Goal: Feedback & Contribution: Submit feedback/report problem

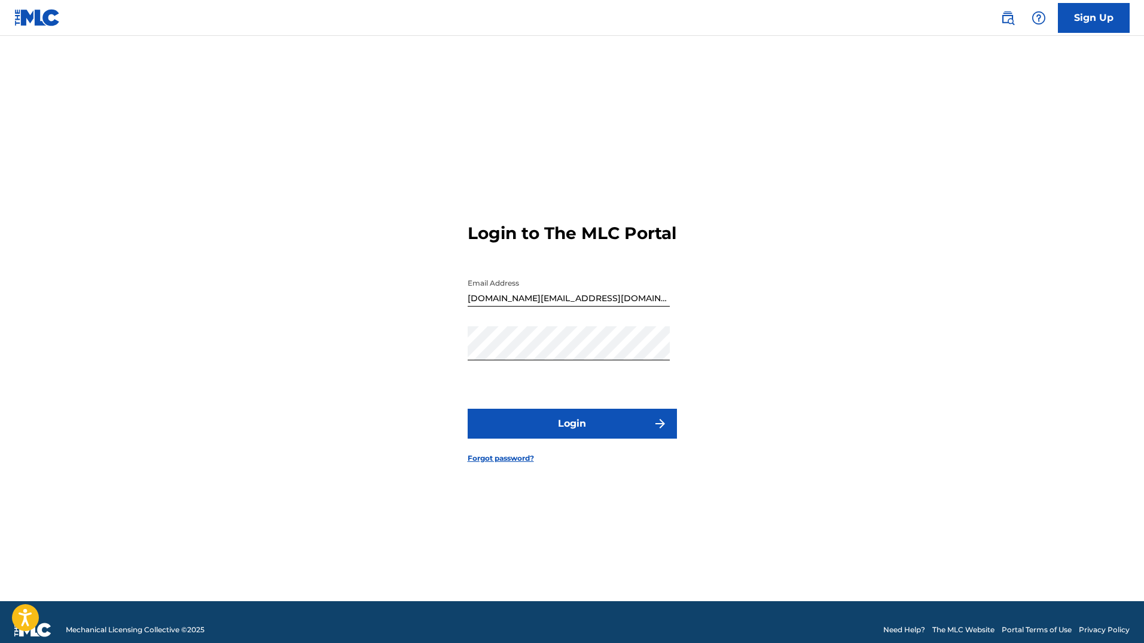
click at [614, 439] on button "Login" at bounding box center [572, 424] width 209 height 30
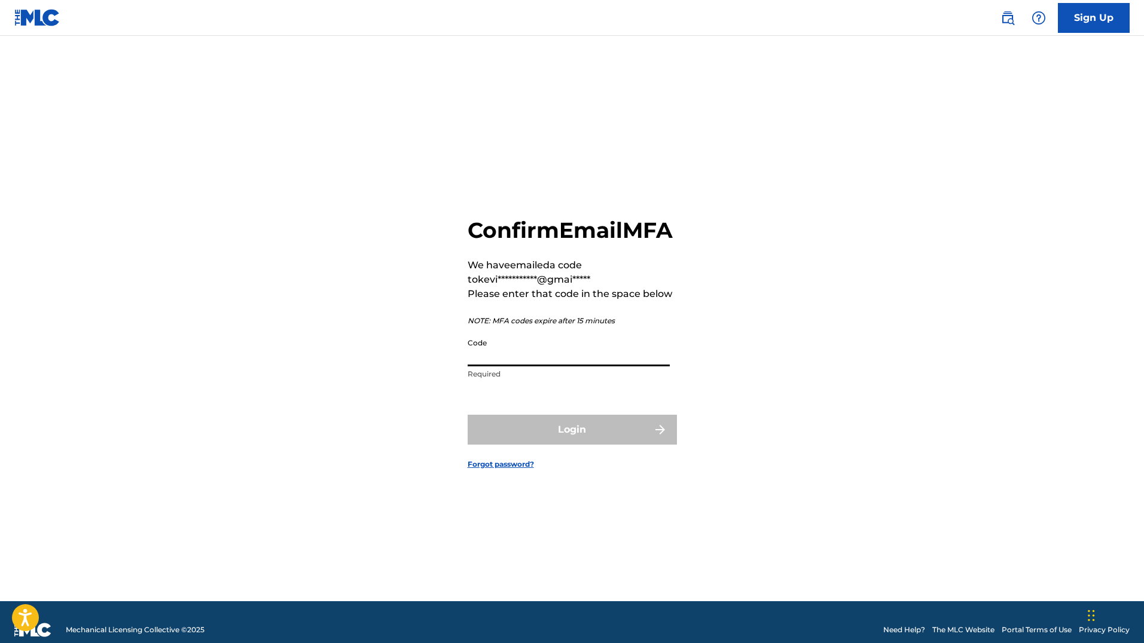
click at [546, 360] on input "Code" at bounding box center [569, 349] width 202 height 34
paste input "000444"
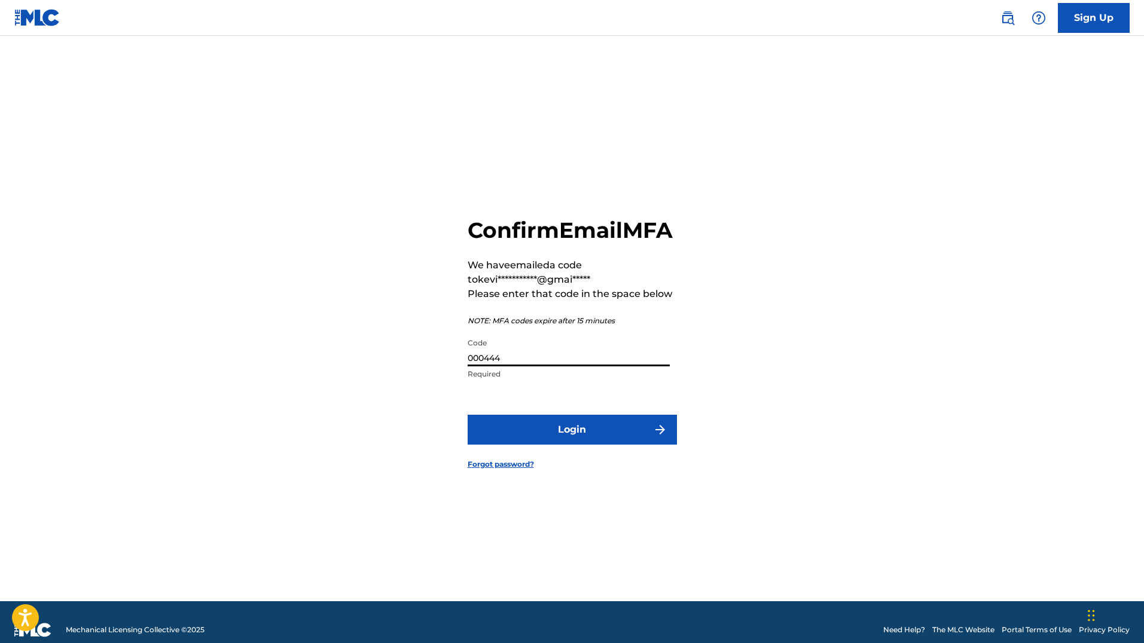
type input "000444"
click at [468, 415] on button "Login" at bounding box center [572, 430] width 209 height 30
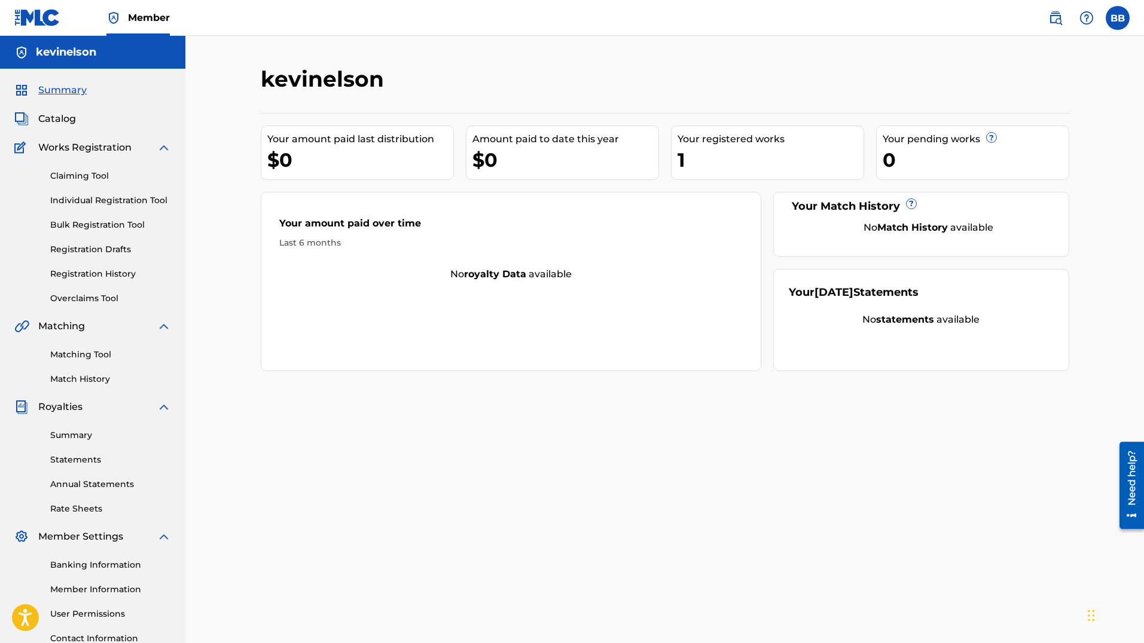
click at [102, 354] on link "Matching Tool" at bounding box center [110, 355] width 121 height 13
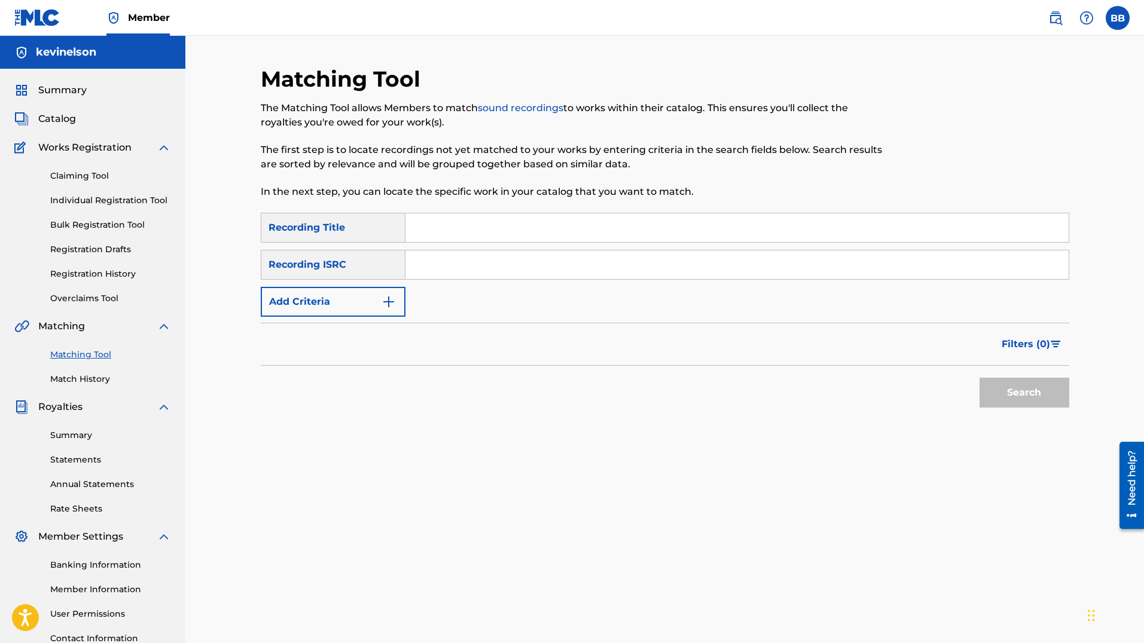
click at [486, 214] on input "Search Form" at bounding box center [736, 227] width 663 height 29
type input "A New Life"
click at [1037, 396] on button "Search" at bounding box center [1024, 393] width 90 height 30
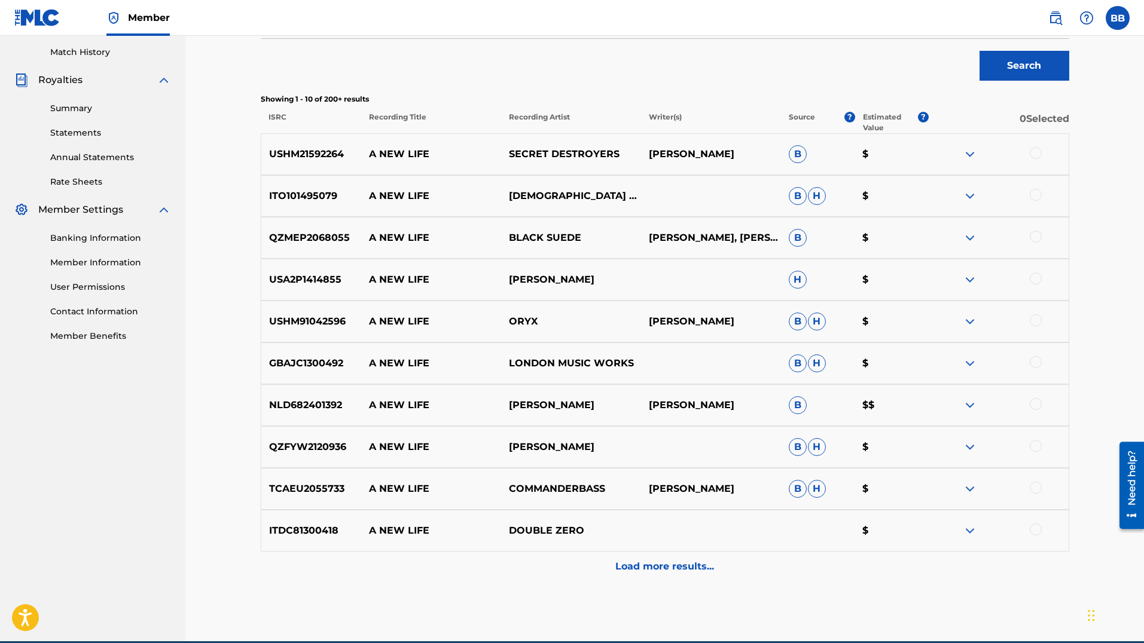
scroll to position [328, 0]
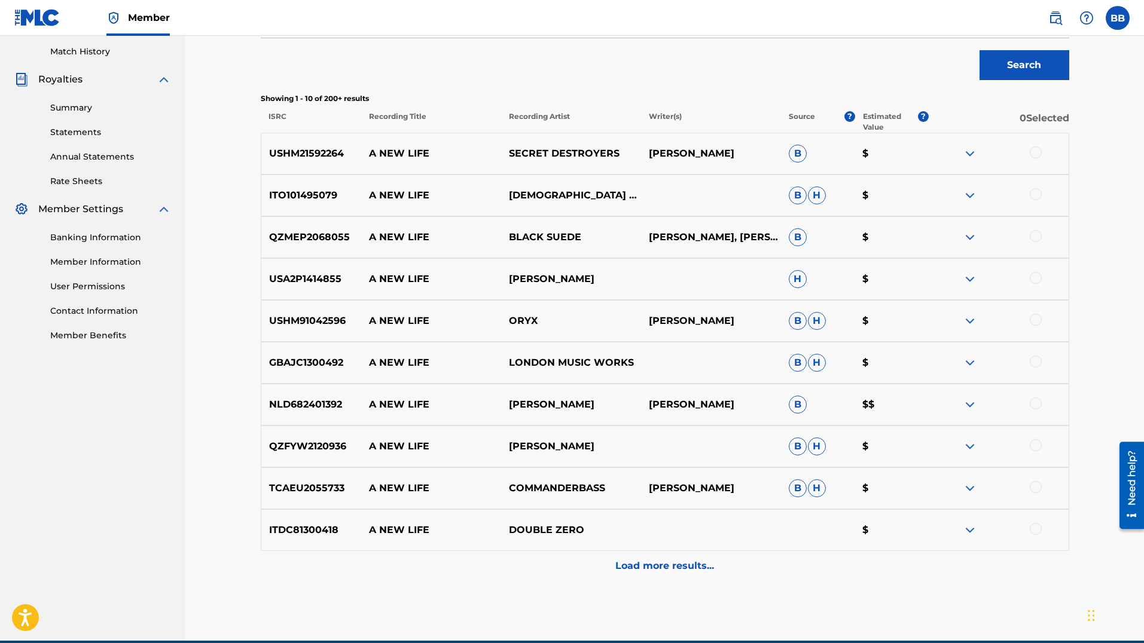
click at [1133, 503] on div "Need help?" at bounding box center [1131, 477] width 16 height 55
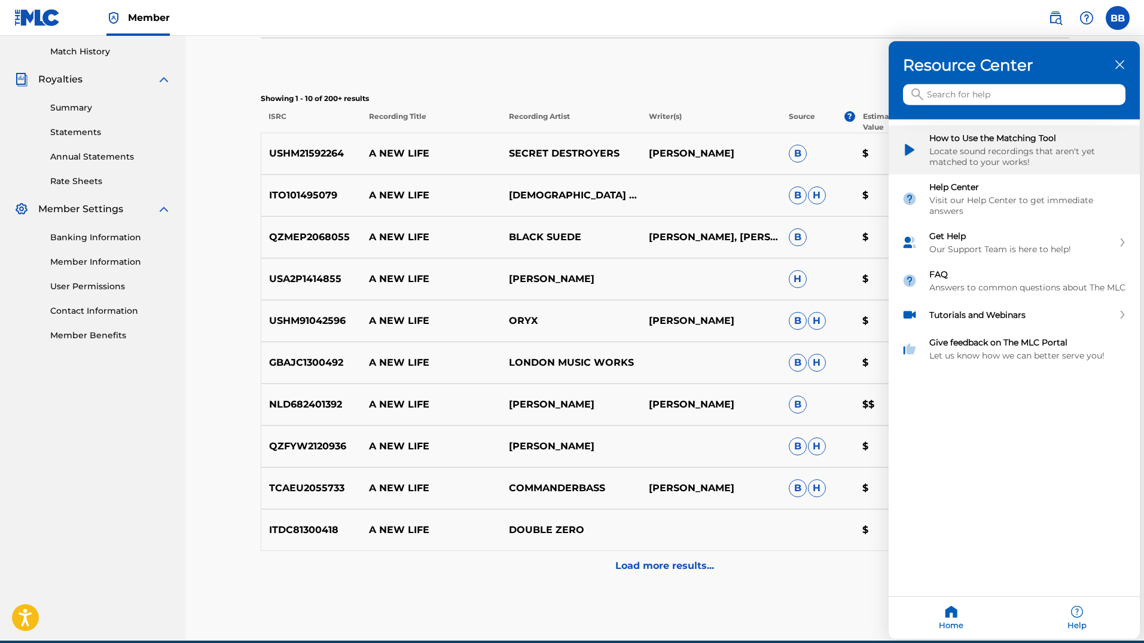
click at [1023, 151] on div "Locate sound recordings that aren't yet matched to your works!" at bounding box center [1027, 157] width 197 height 22
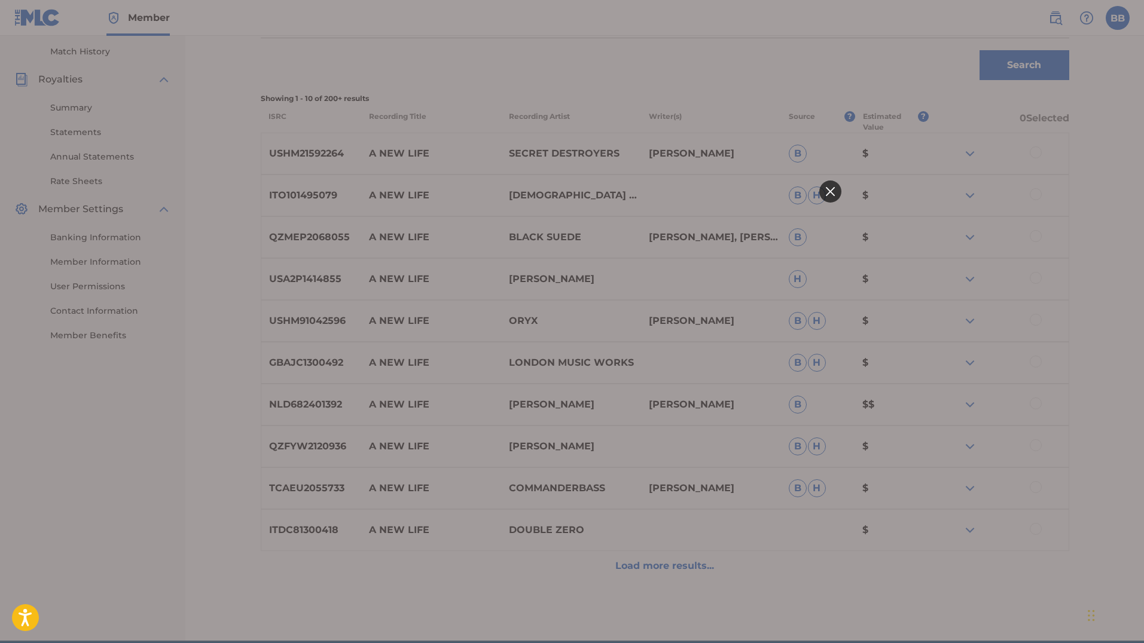
scroll to position [0, 0]
click html
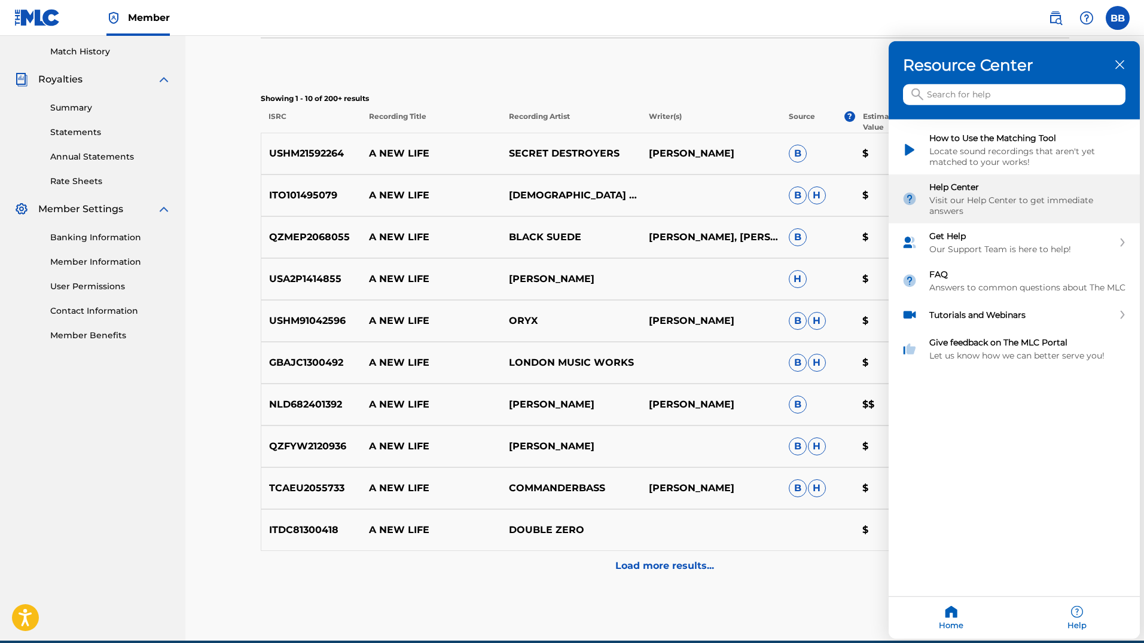
click at [953, 192] on div "Help Center Visit our Help Center to get immediate answers" at bounding box center [1027, 199] width 197 height 35
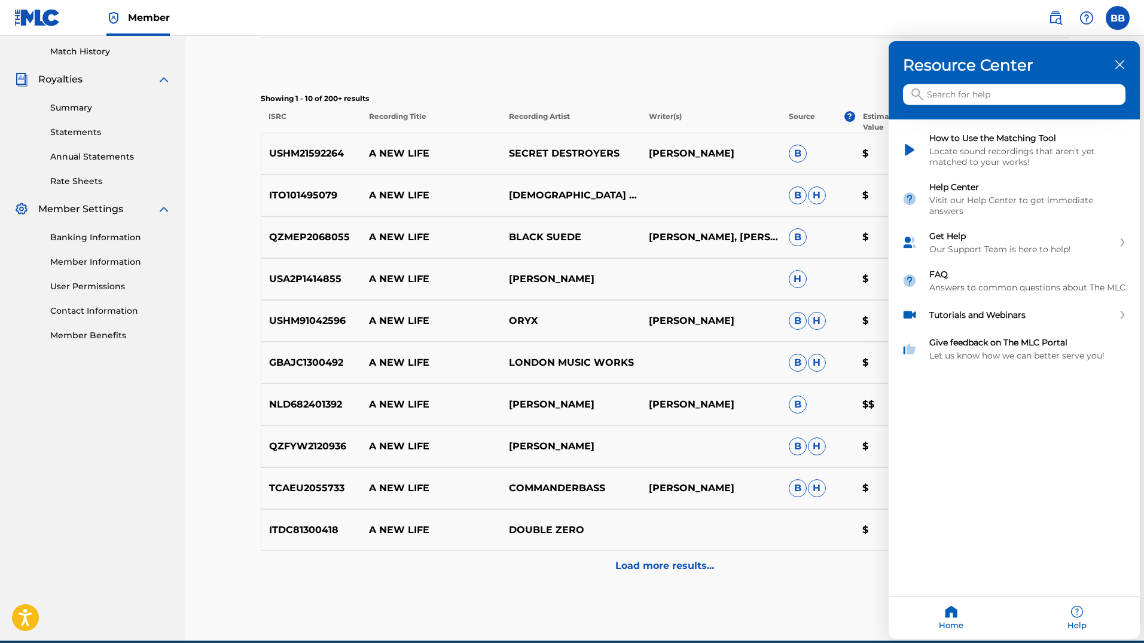
click at [954, 600] on div "Home" at bounding box center [951, 618] width 126 height 42
click at [1118, 74] on div "Resource Center" at bounding box center [1013, 80] width 251 height 78
click at [1120, 69] on div "close resource center" at bounding box center [1119, 64] width 11 height 11
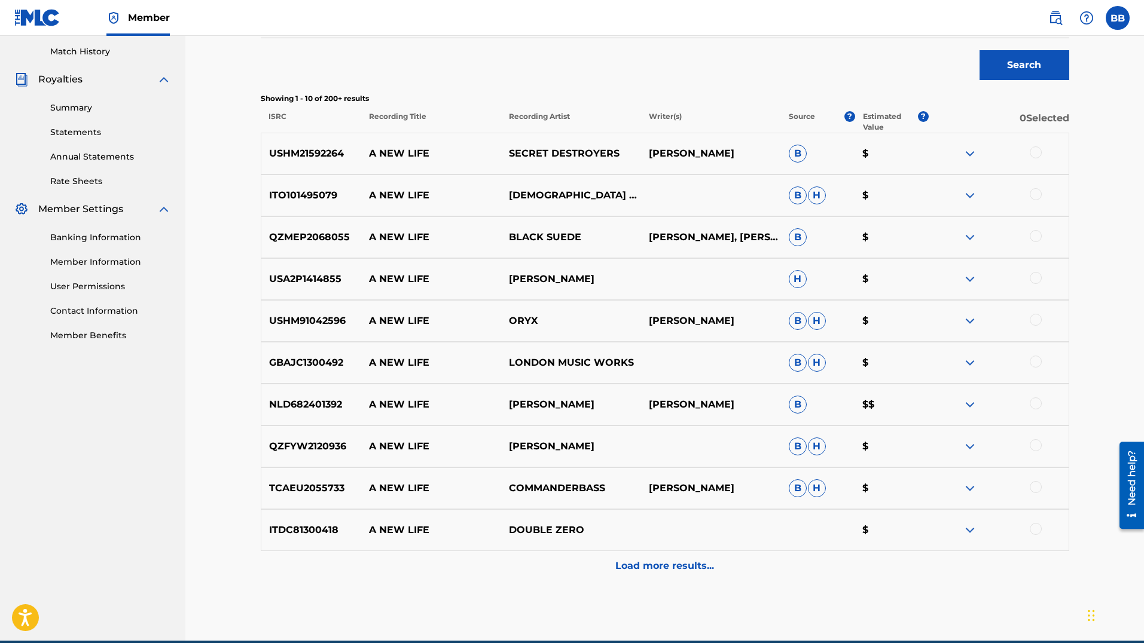
click at [1120, 509] on div "Need help?" at bounding box center [1131, 484] width 25 height 87
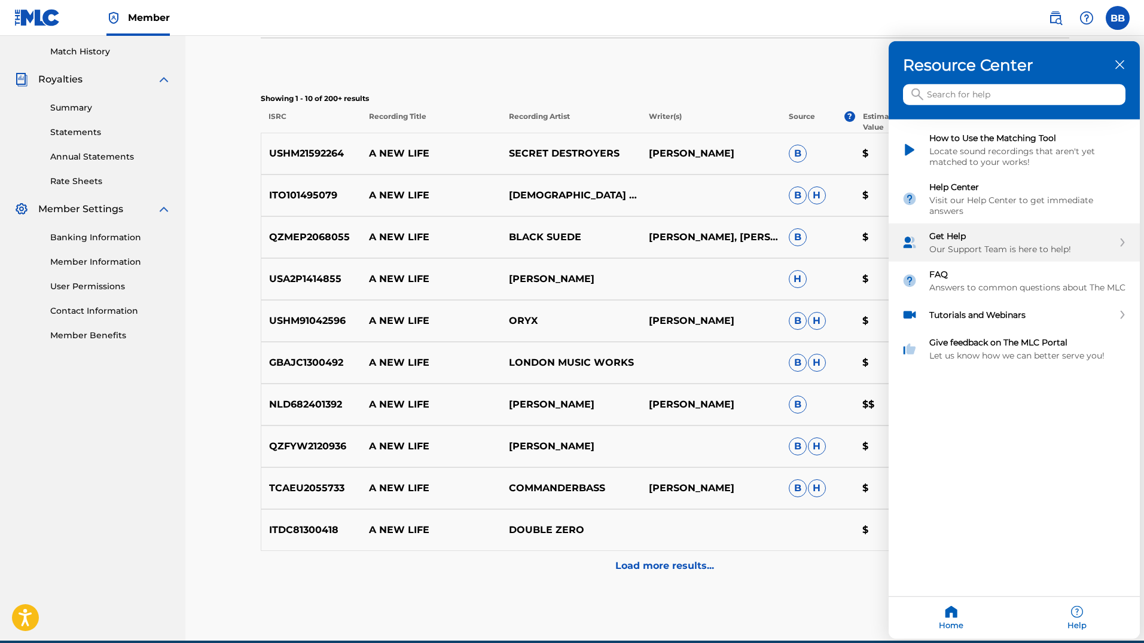
click at [1023, 260] on div "Get Help Our Support Team is here to help!" at bounding box center [1013, 243] width 251 height 38
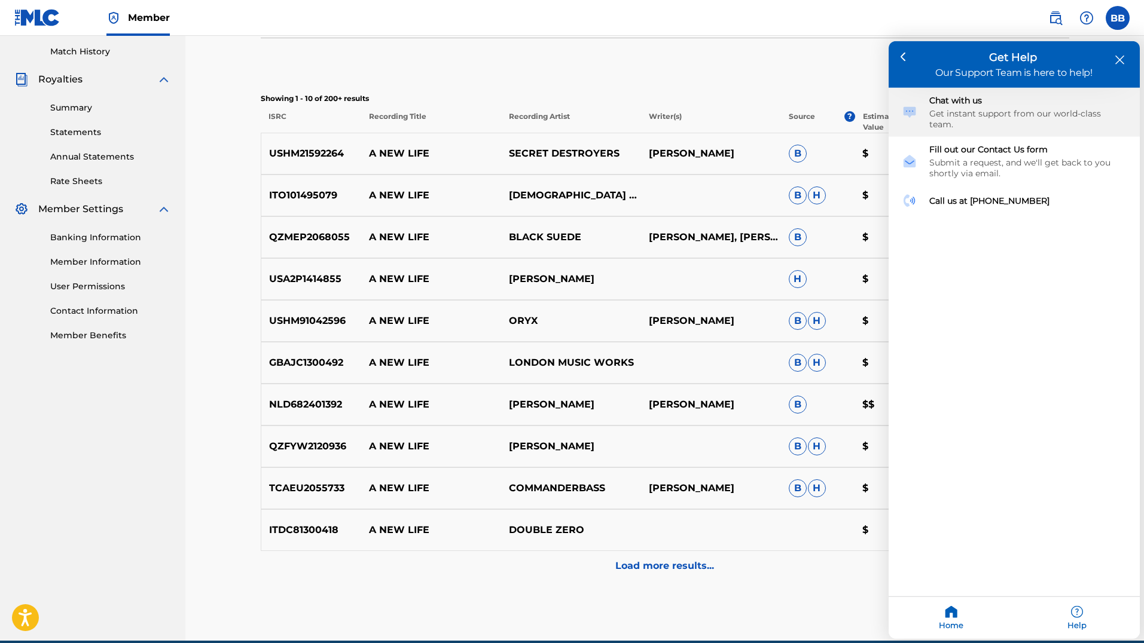
click at [996, 102] on div "Chat with us" at bounding box center [1027, 100] width 197 height 11
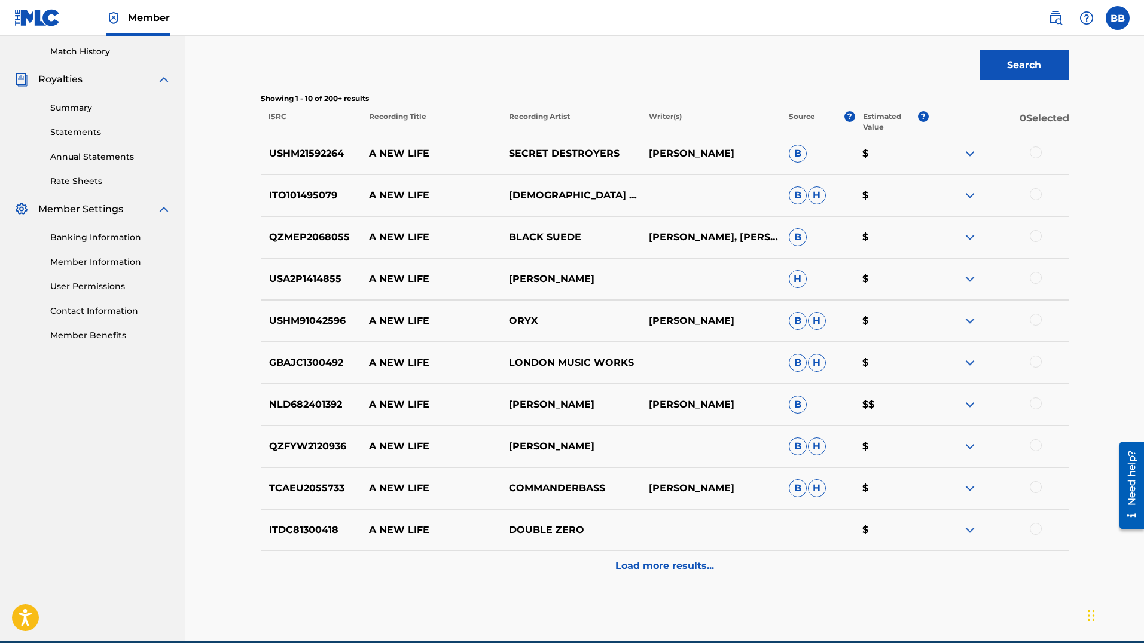
click at [1126, 468] on div "Need help?" at bounding box center [1131, 477] width 16 height 55
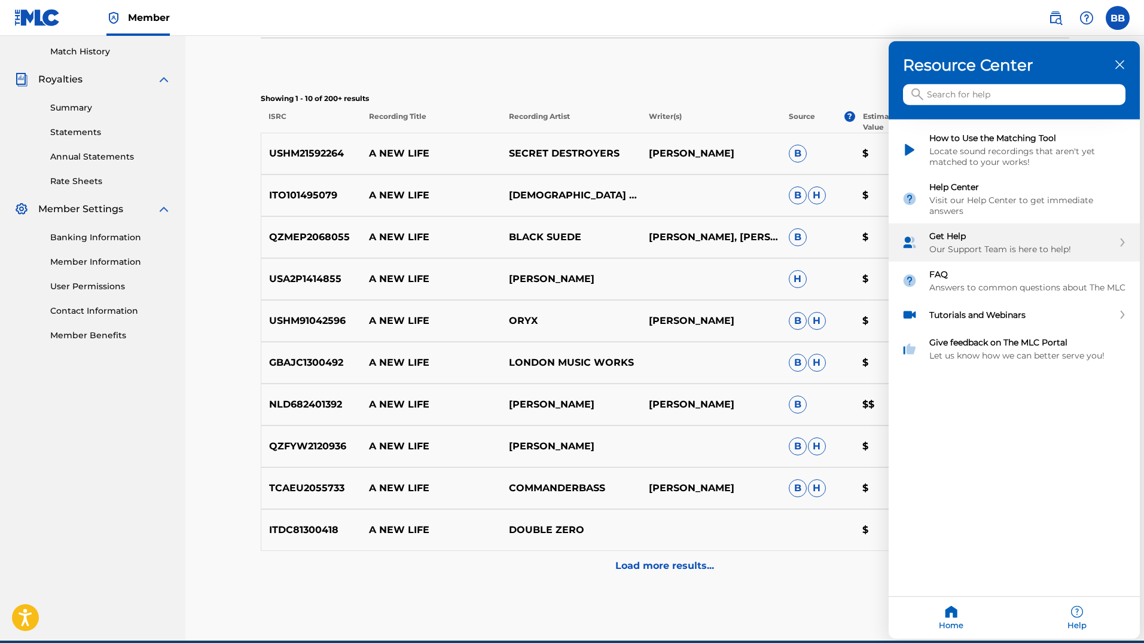
click at [973, 246] on div "Our Support Team is here to help!" at bounding box center [1021, 249] width 184 height 11
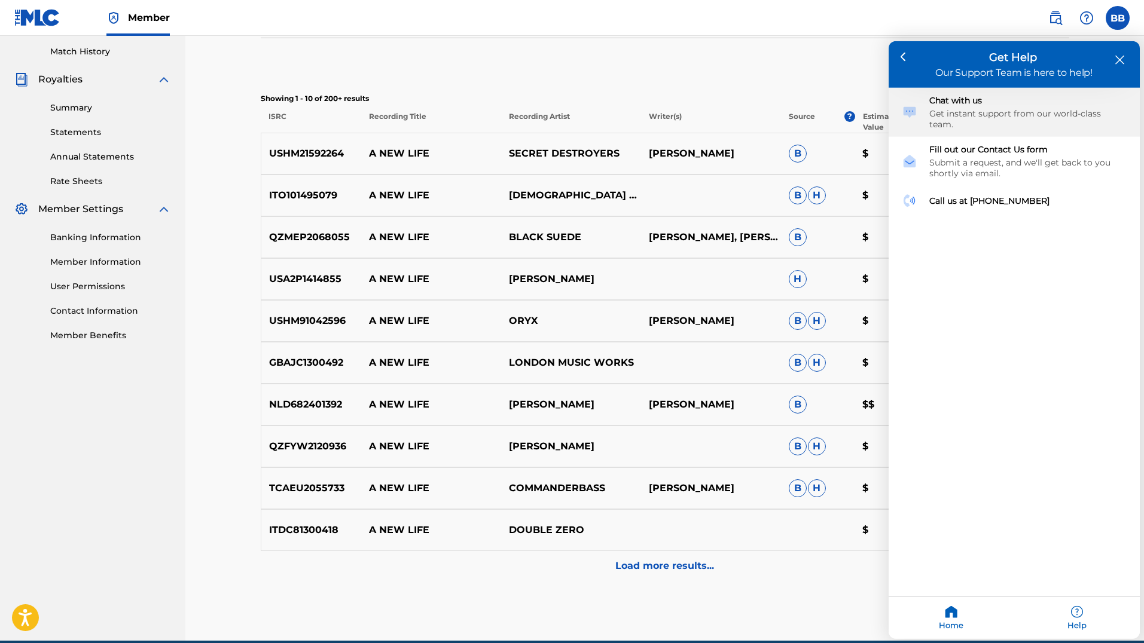
click at [1018, 111] on div "Get instant support from our world-class team." at bounding box center [1027, 119] width 197 height 22
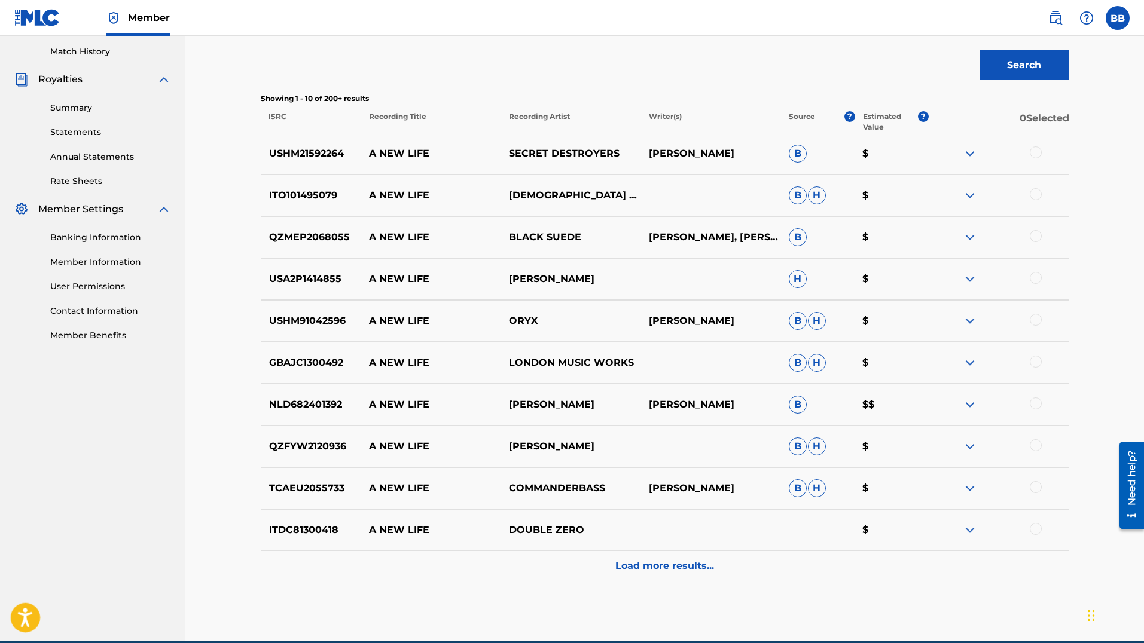
click at [21, 625] on icon "Open accessiBe: accessibility options, statement and help" at bounding box center [25, 617] width 14 height 19
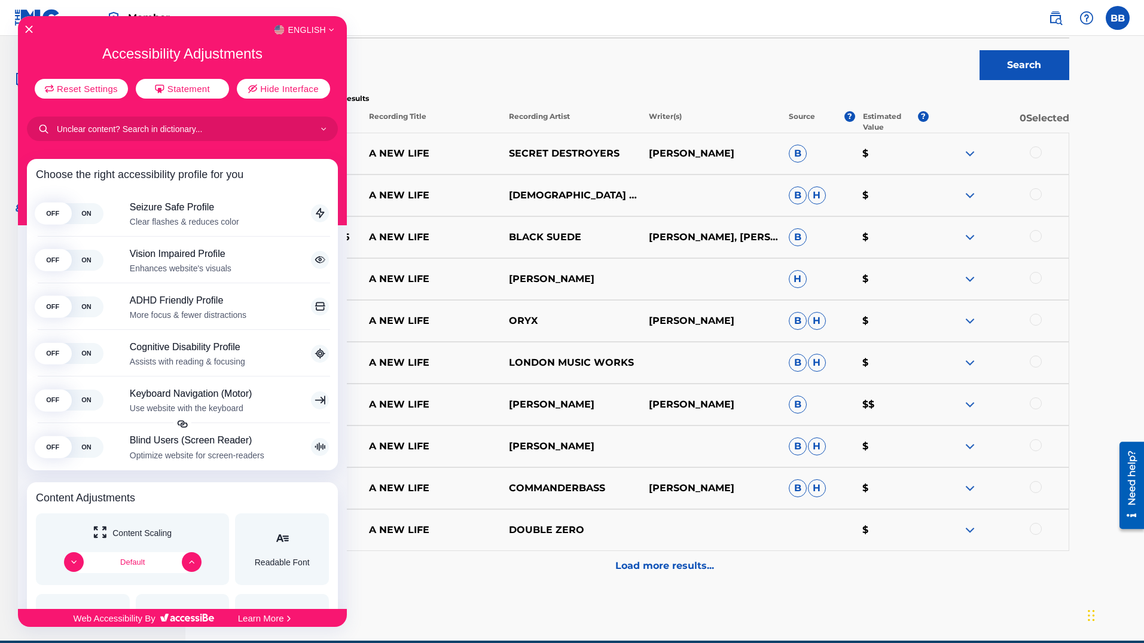
click at [33, 29] on div "English" at bounding box center [182, 30] width 329 height 16
click at [29, 30] on icon "Close Accessibility Interface" at bounding box center [29, 29] width 8 height 8
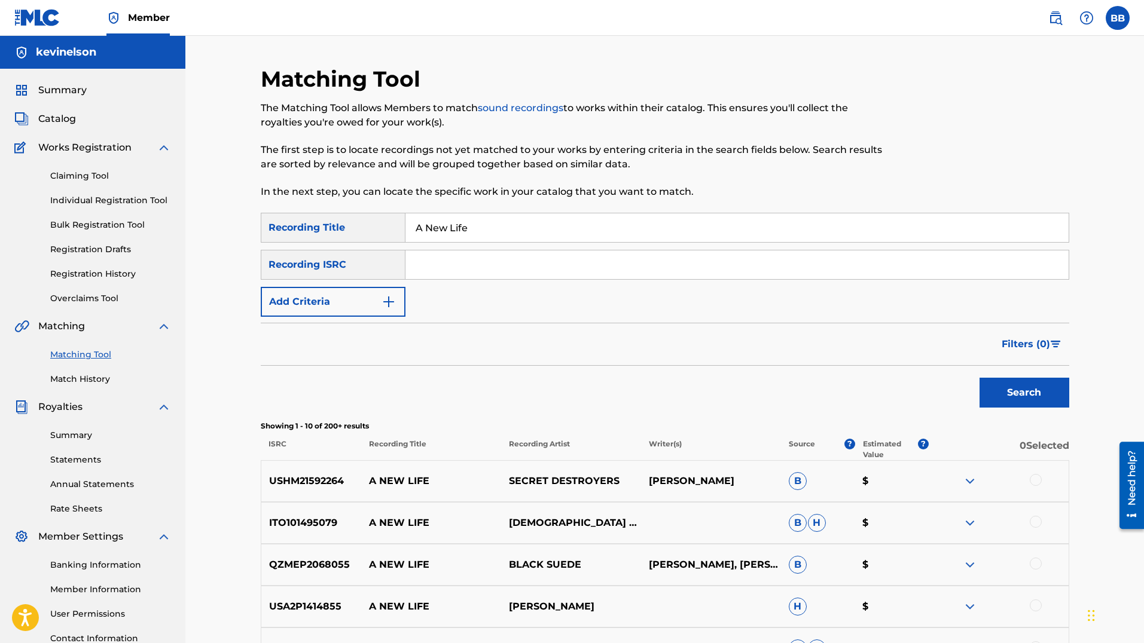
click at [326, 311] on button "Add Criteria" at bounding box center [333, 302] width 145 height 30
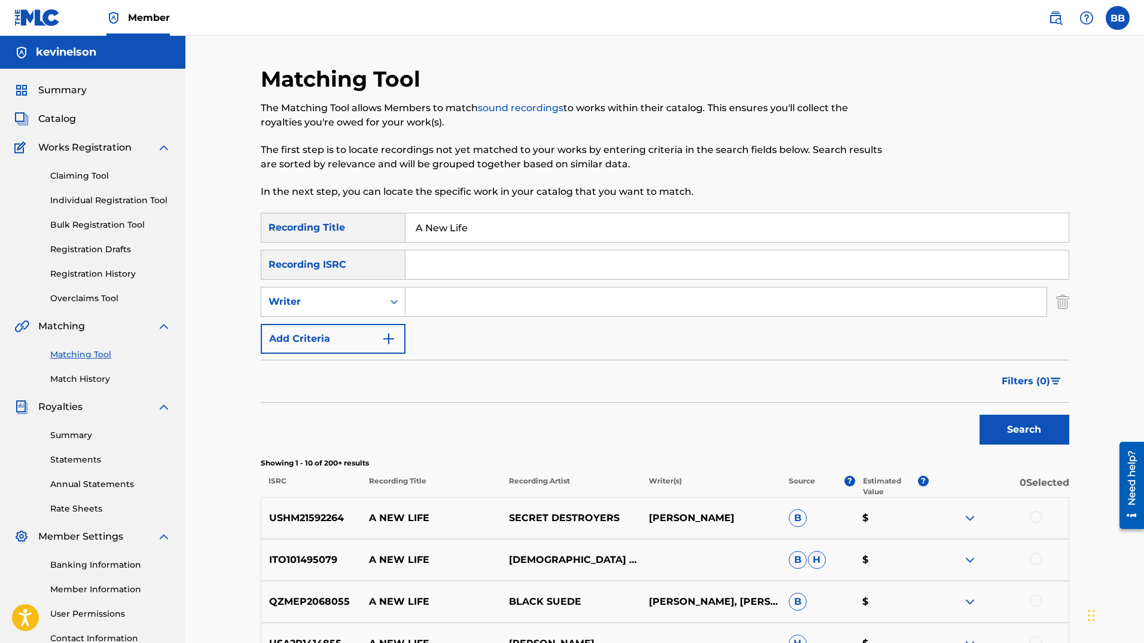
click at [442, 304] on input "Search Form" at bounding box center [725, 302] width 641 height 29
type input "Zeke Bleu"
click at [979, 415] on button "Search" at bounding box center [1024, 430] width 90 height 30
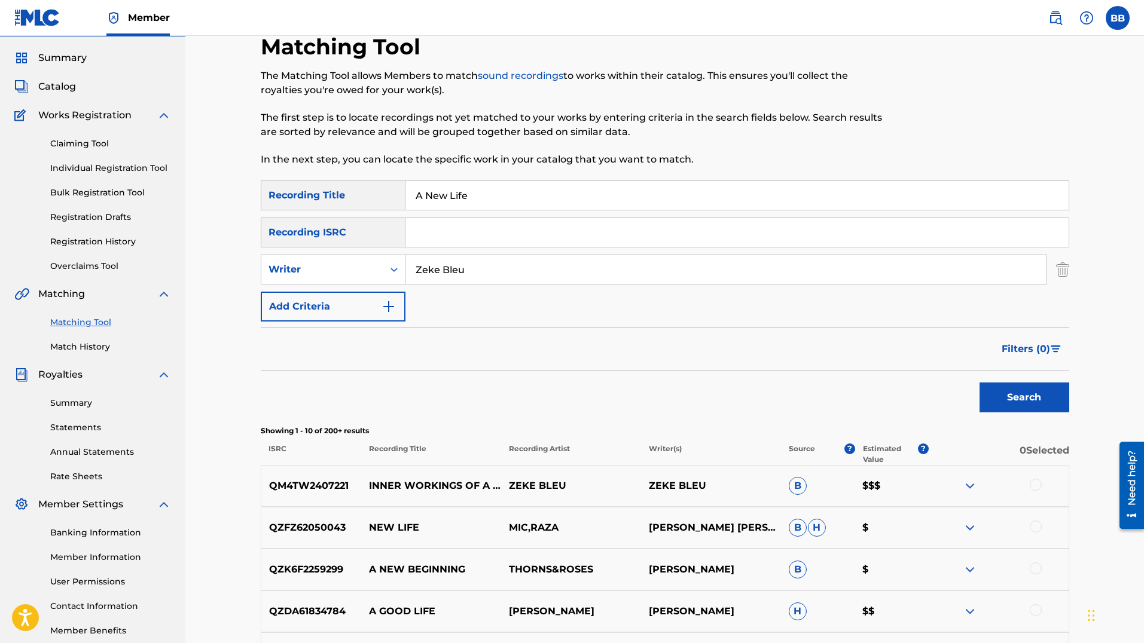
scroll to position [33, 0]
click at [488, 192] on input "A New Life" at bounding box center [736, 195] width 663 height 29
click at [979, 382] on button "Search" at bounding box center [1024, 397] width 90 height 30
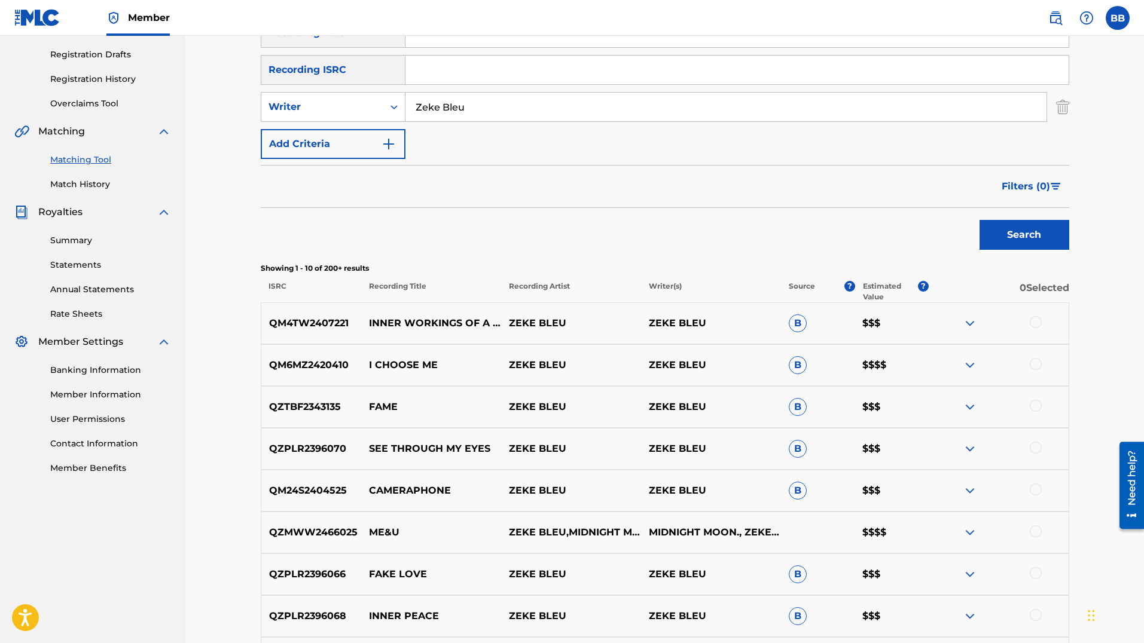
scroll to position [0, 0]
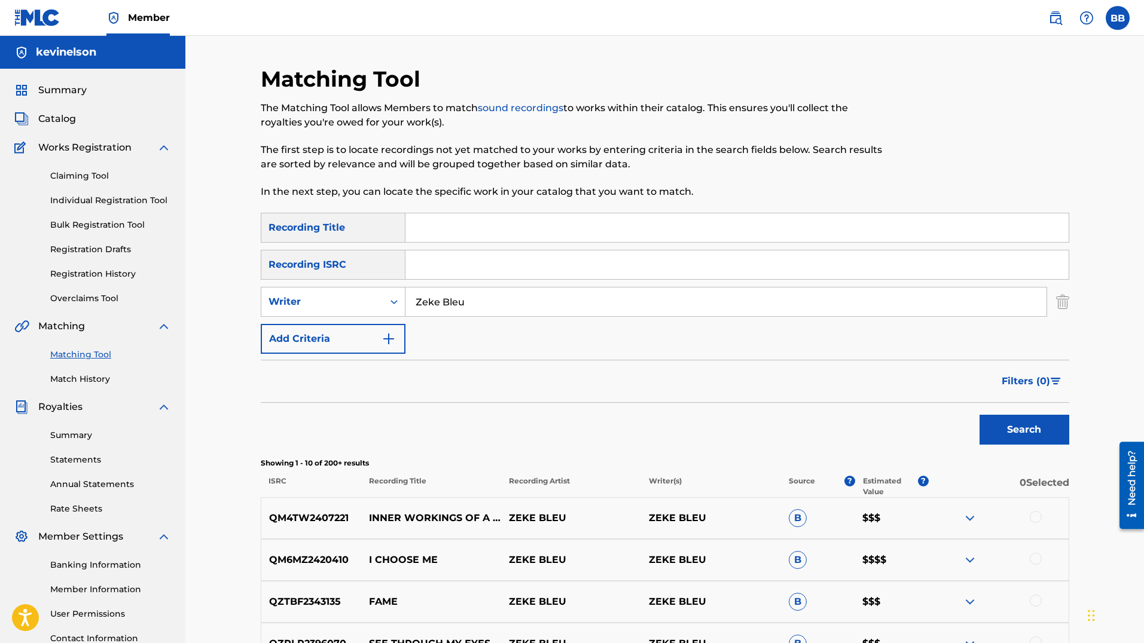
click at [87, 181] on link "Claiming Tool" at bounding box center [110, 176] width 121 height 13
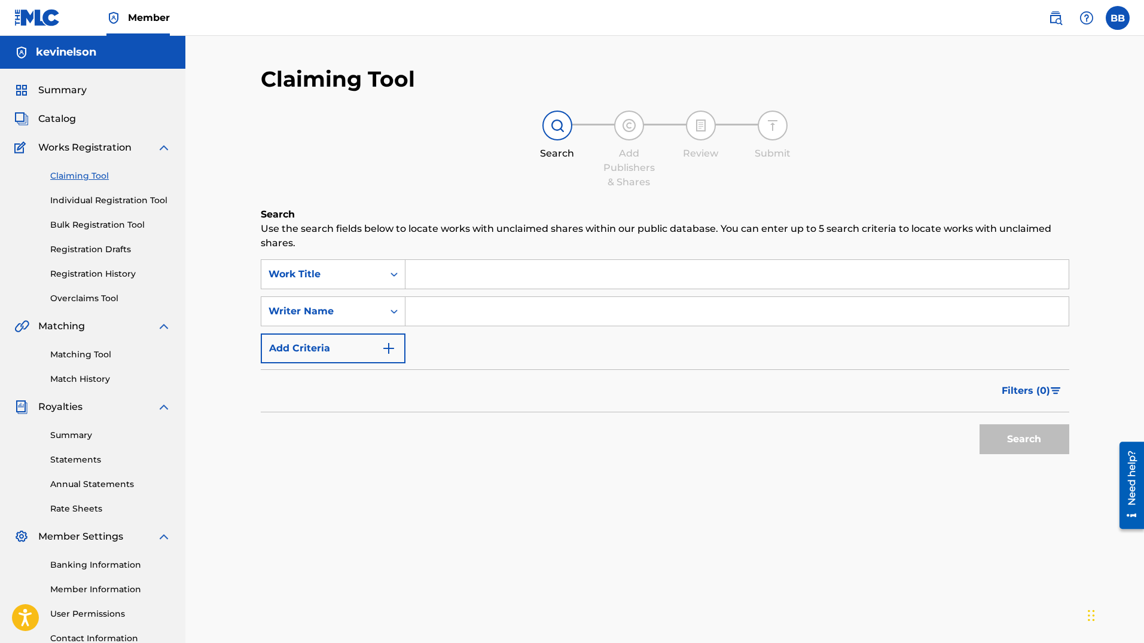
click at [58, 117] on span "Catalog" at bounding box center [57, 119] width 38 height 14
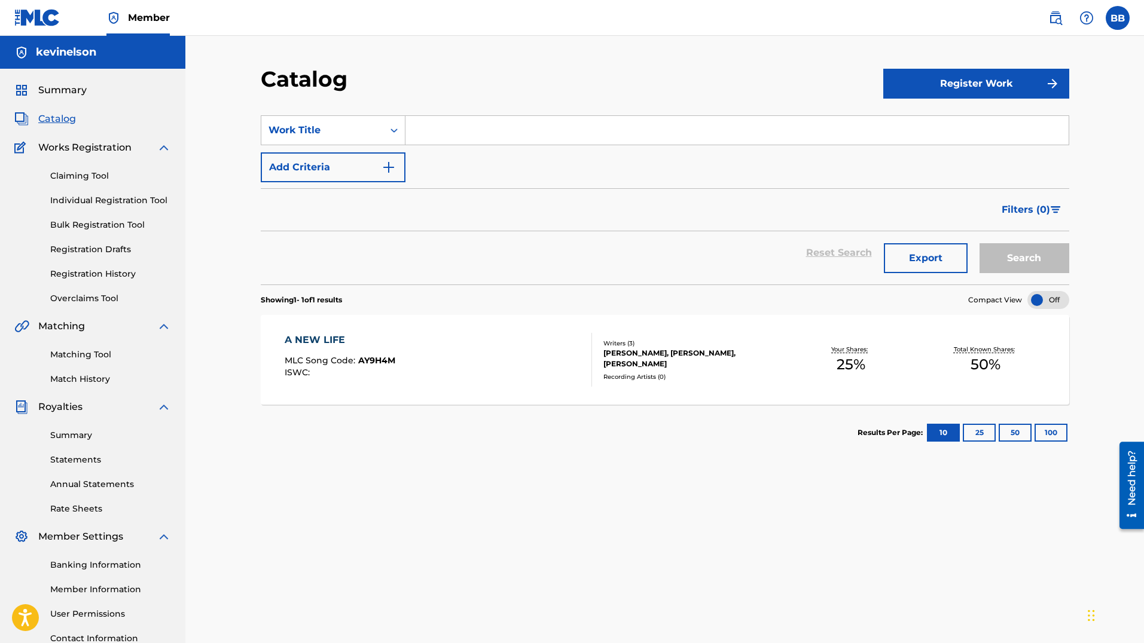
click at [96, 352] on link "Matching Tool" at bounding box center [110, 355] width 121 height 13
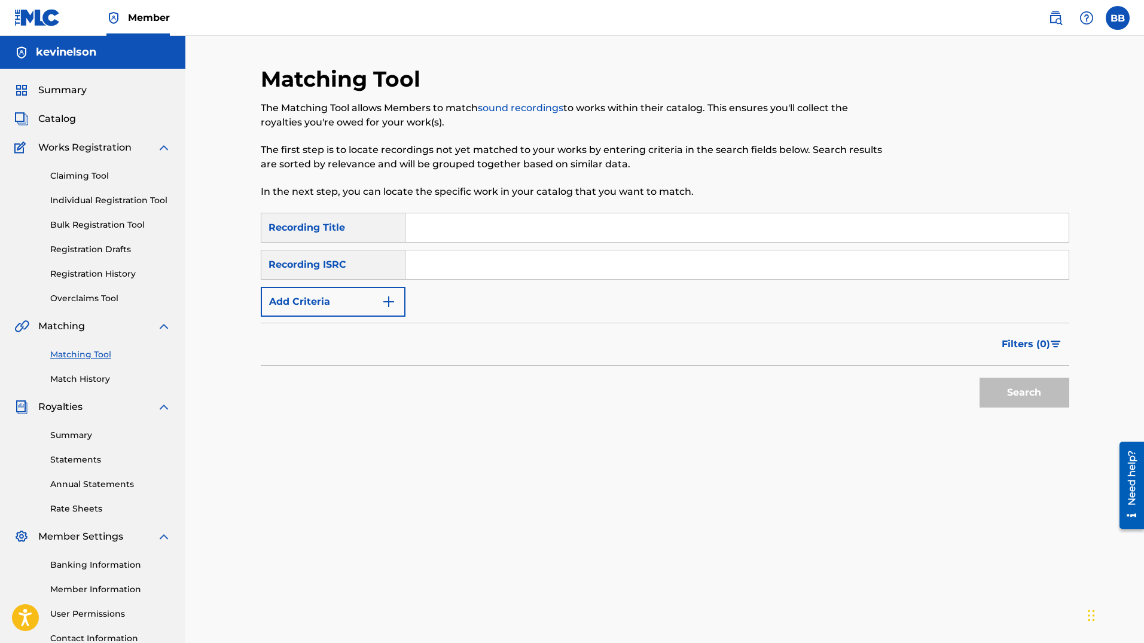
click at [367, 312] on button "Add Criteria" at bounding box center [333, 302] width 145 height 30
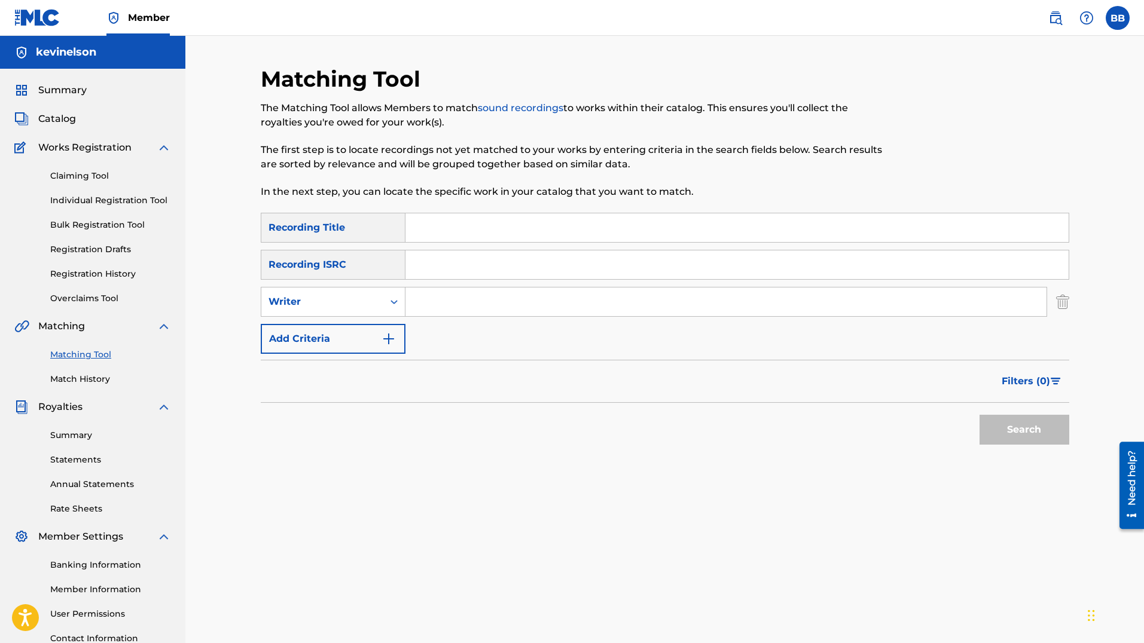
click at [469, 305] on input "Search Form" at bounding box center [725, 302] width 641 height 29
type input "Zeke Bleu"
click at [979, 415] on button "Search" at bounding box center [1024, 430] width 90 height 30
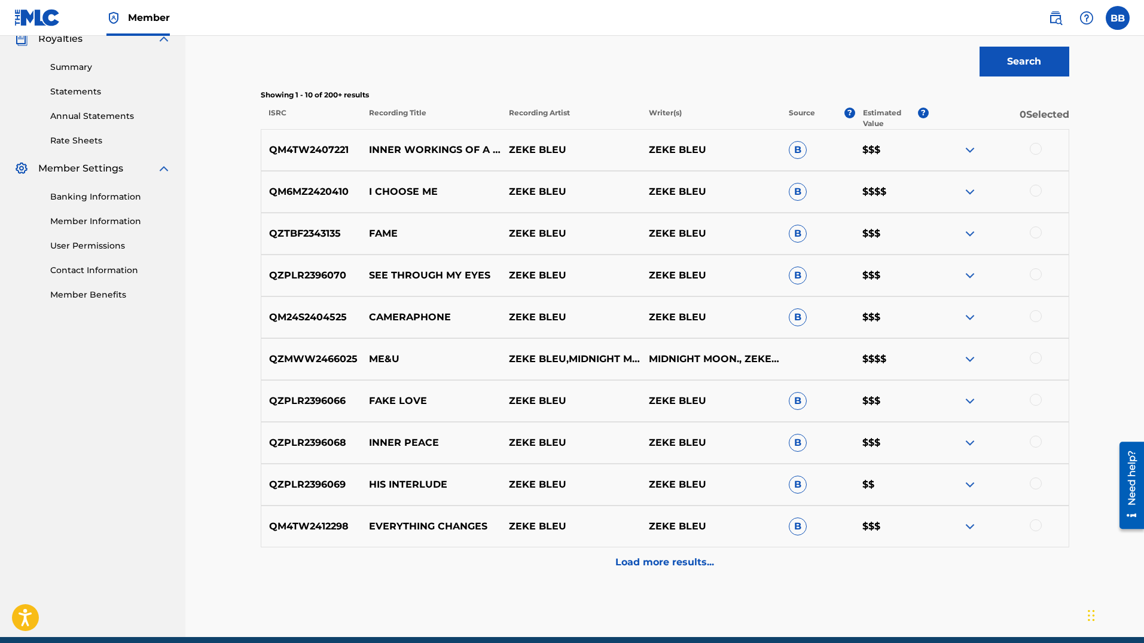
scroll to position [371, 0]
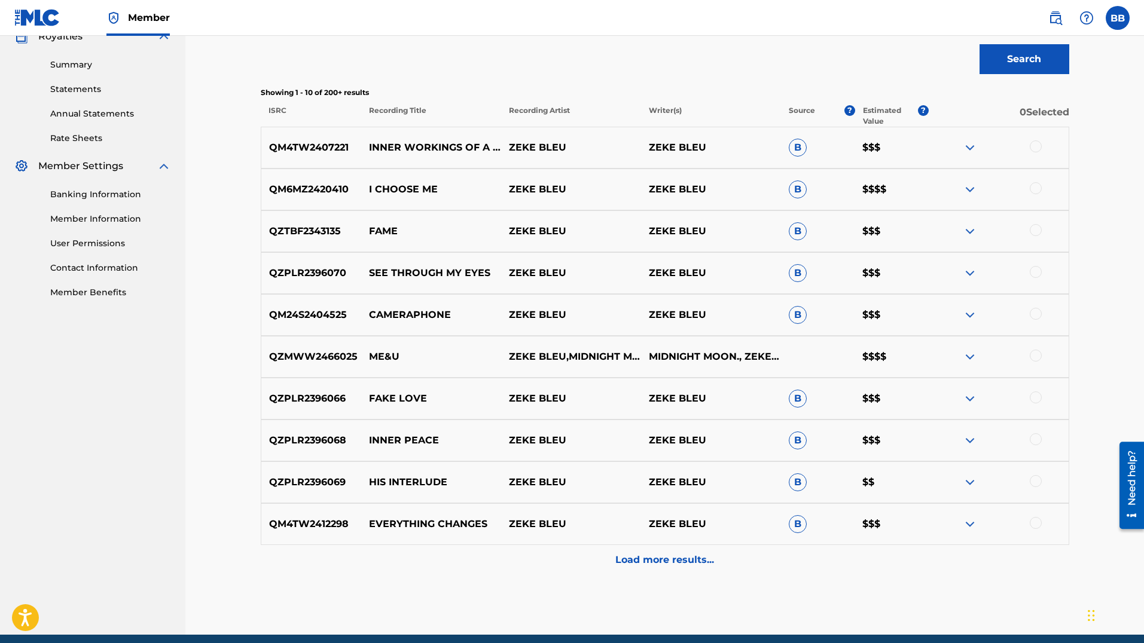
click at [584, 549] on div "Load more results..." at bounding box center [665, 560] width 808 height 30
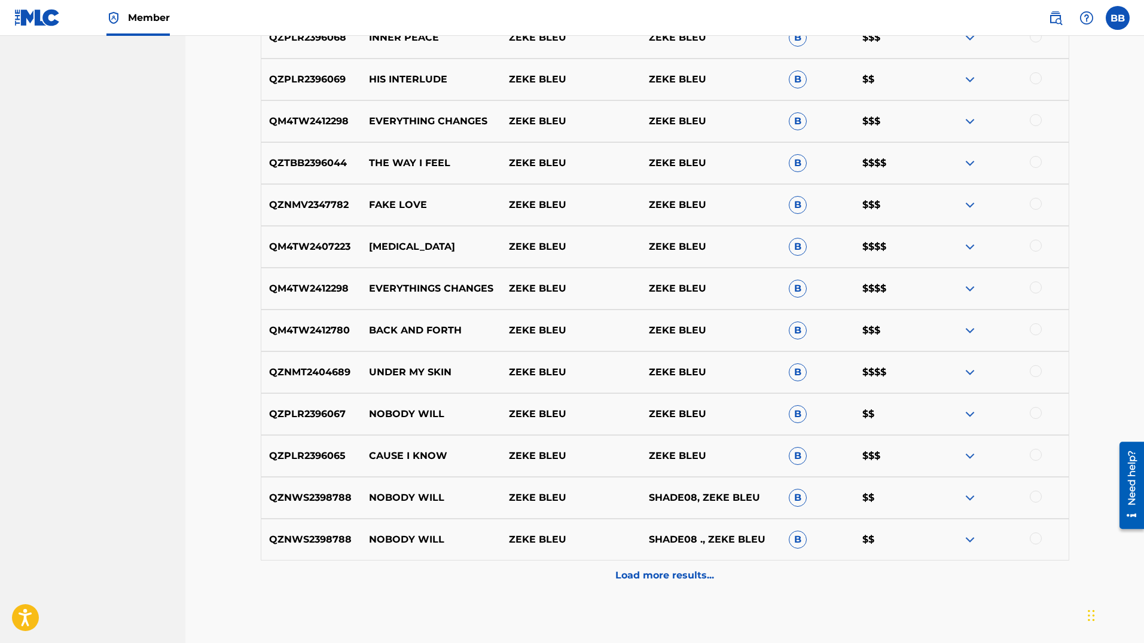
scroll to position [775, 0]
click at [655, 579] on p "Load more results..." at bounding box center [664, 574] width 99 height 14
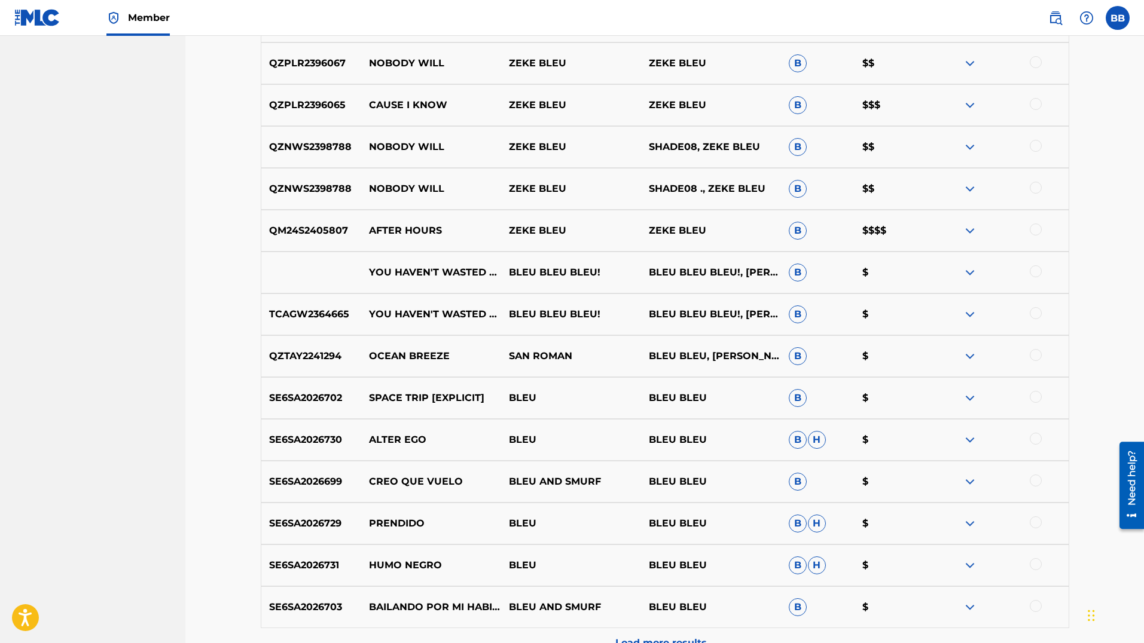
scroll to position [1257, 0]
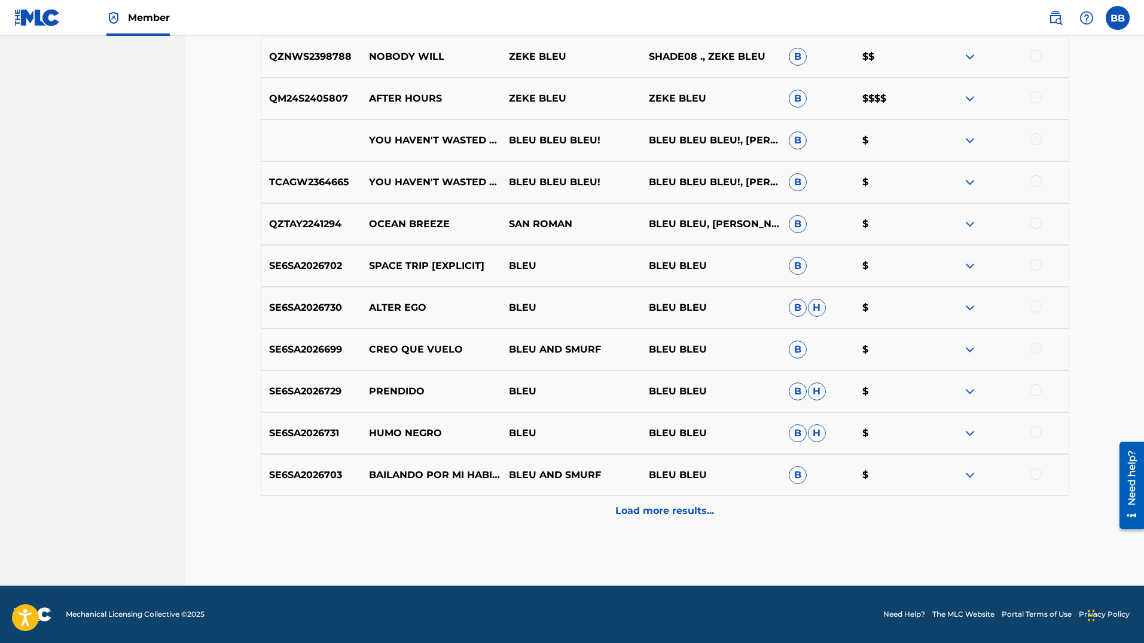
click at [683, 511] on p "Load more results..." at bounding box center [664, 511] width 99 height 14
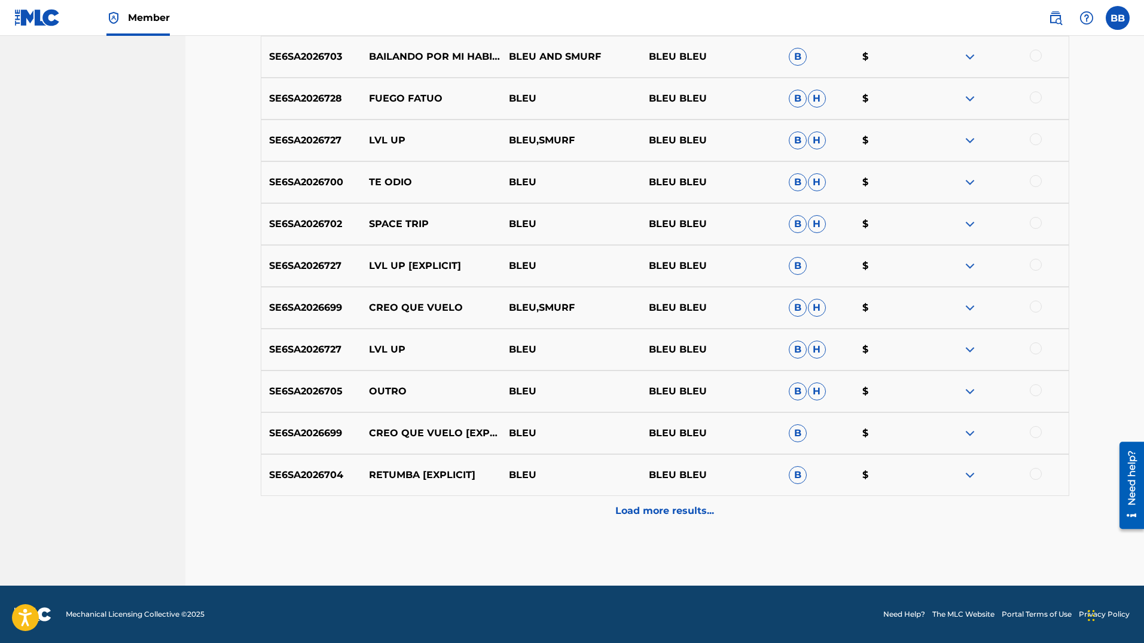
click at [683, 511] on p "Load more results..." at bounding box center [664, 511] width 99 height 14
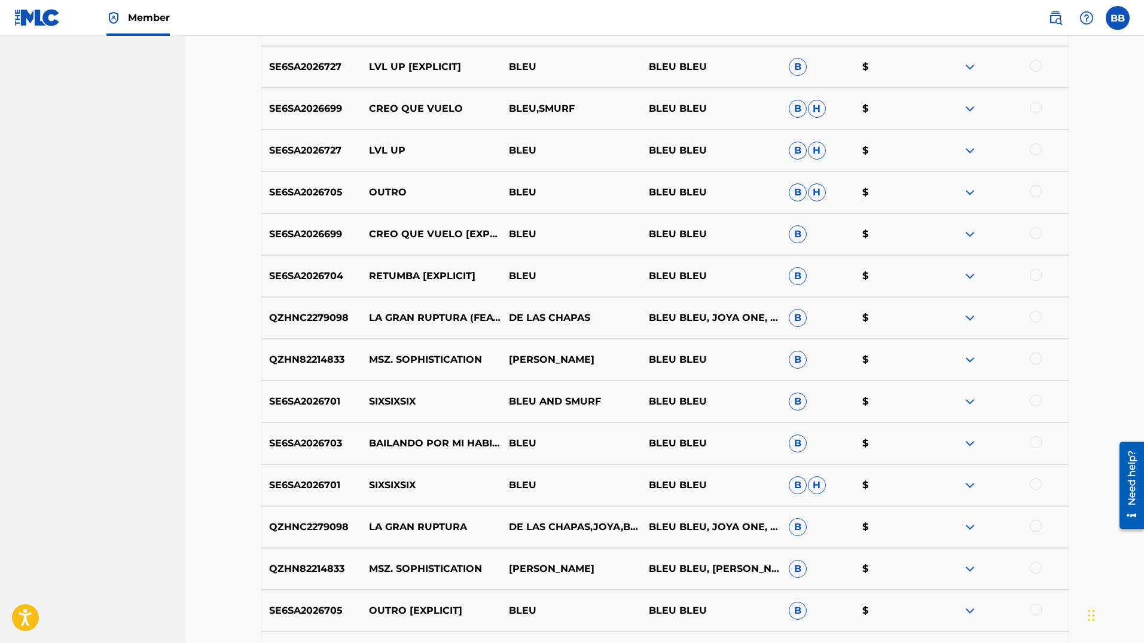
scroll to position [2077, 0]
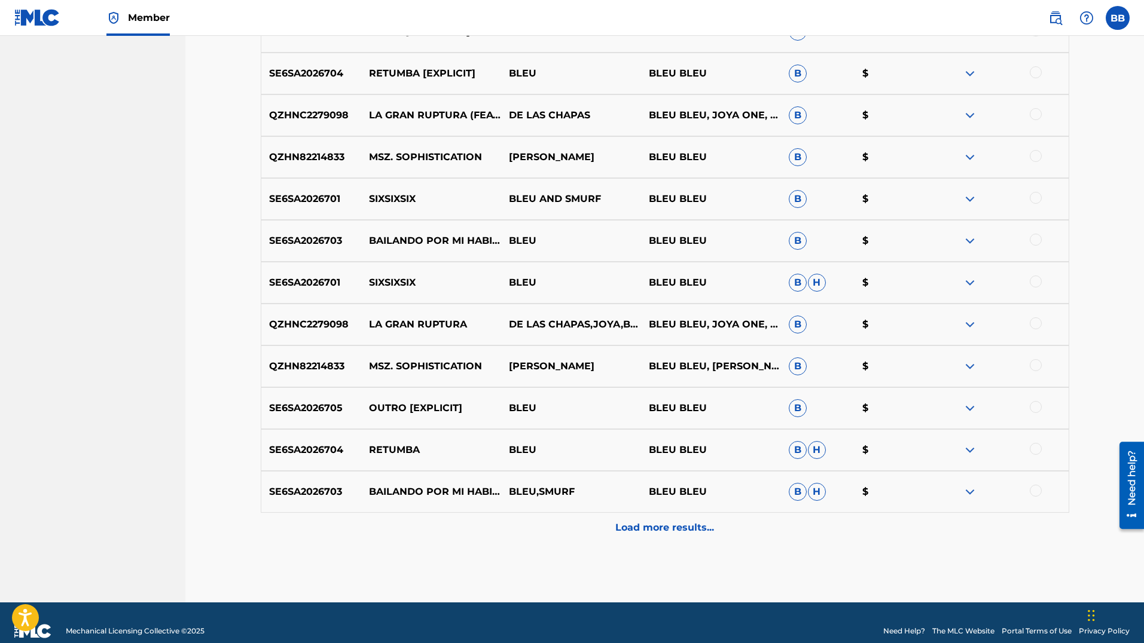
click at [675, 520] on div "Load more results..." at bounding box center [665, 528] width 808 height 30
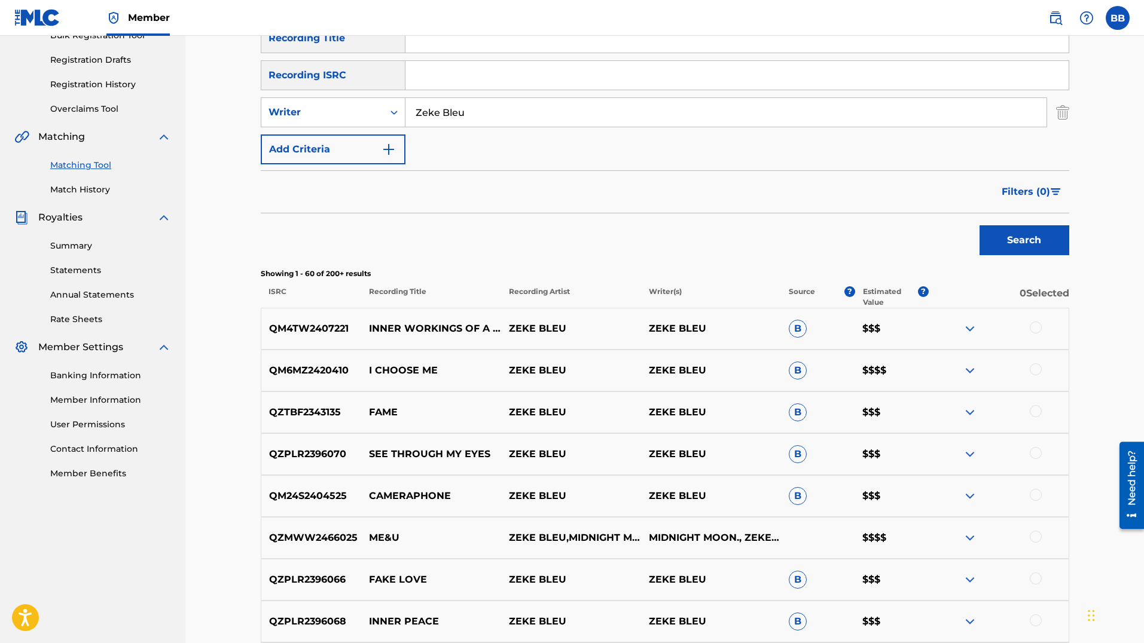
scroll to position [0, 0]
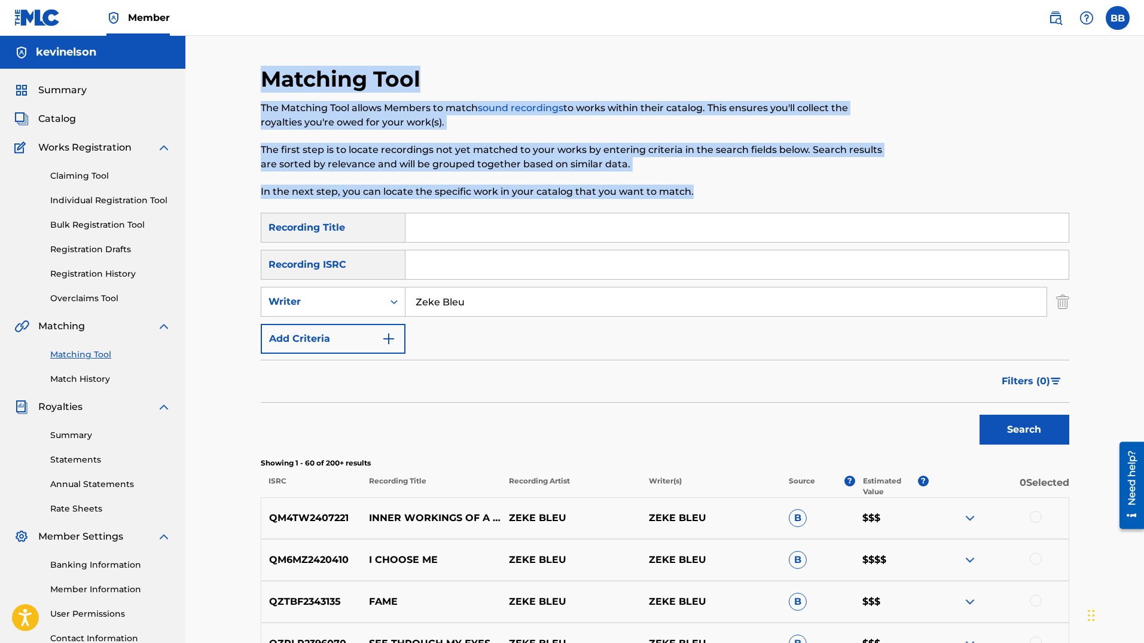
drag, startPoint x: 257, startPoint y: 85, endPoint x: 713, endPoint y: 190, distance: 468.0
copy div "Matching Tool The Matching Tool allows Members to match sound recordings to wor…"
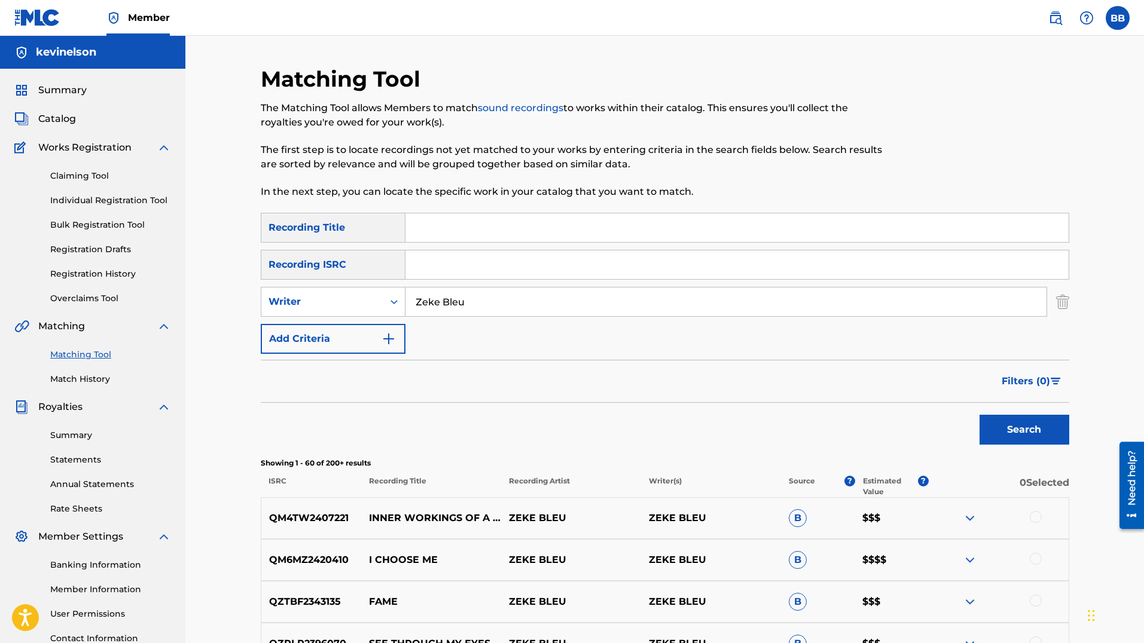
click at [479, 269] on input "Search Form" at bounding box center [736, 265] width 663 height 29
paste input "QM24S2501340"
type input "QM24S2501340"
click at [445, 317] on div "SearchWithCriteria9d813d8e-d33d-4e20-a77c-860989092ab1 Recording Title SearchWi…" at bounding box center [665, 283] width 808 height 141
paste input "QM24S2501340"
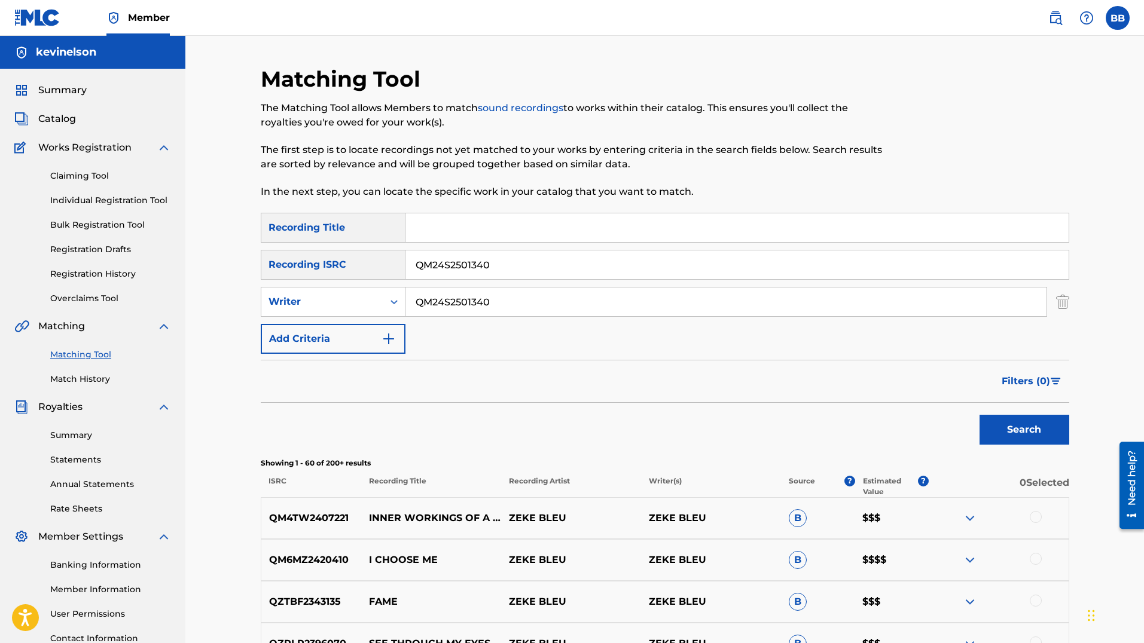
click at [460, 307] on input "QM24S2501340" at bounding box center [725, 302] width 641 height 29
type input "QM24S250134a"
click at [979, 415] on button "Search" at bounding box center [1024, 430] width 90 height 30
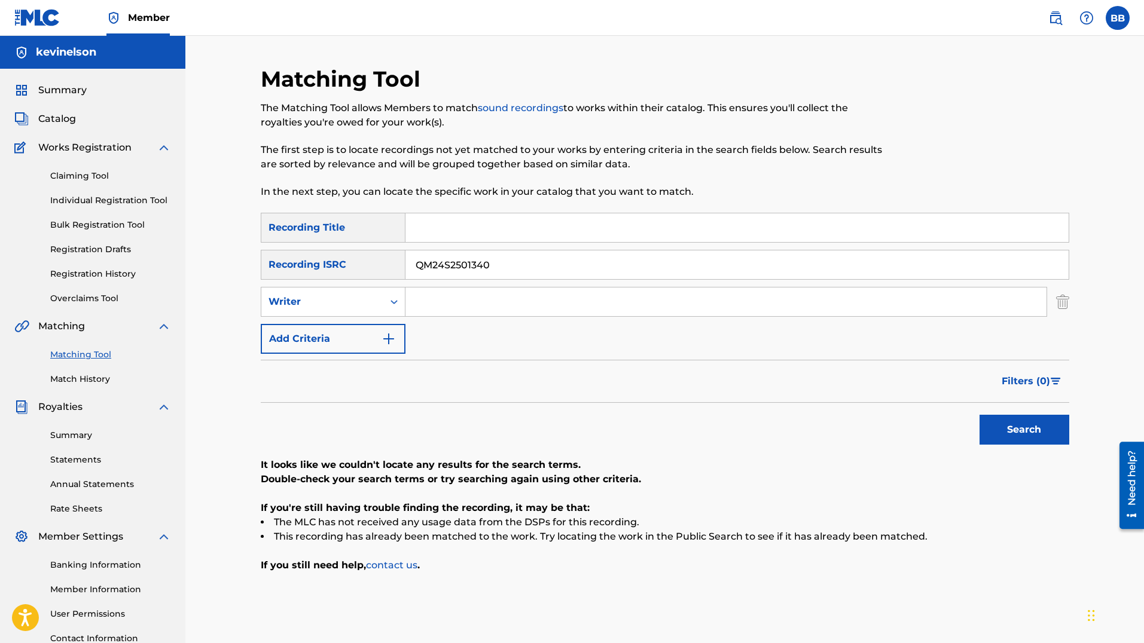
click at [48, 6] on link at bounding box center [37, 17] width 46 height 35
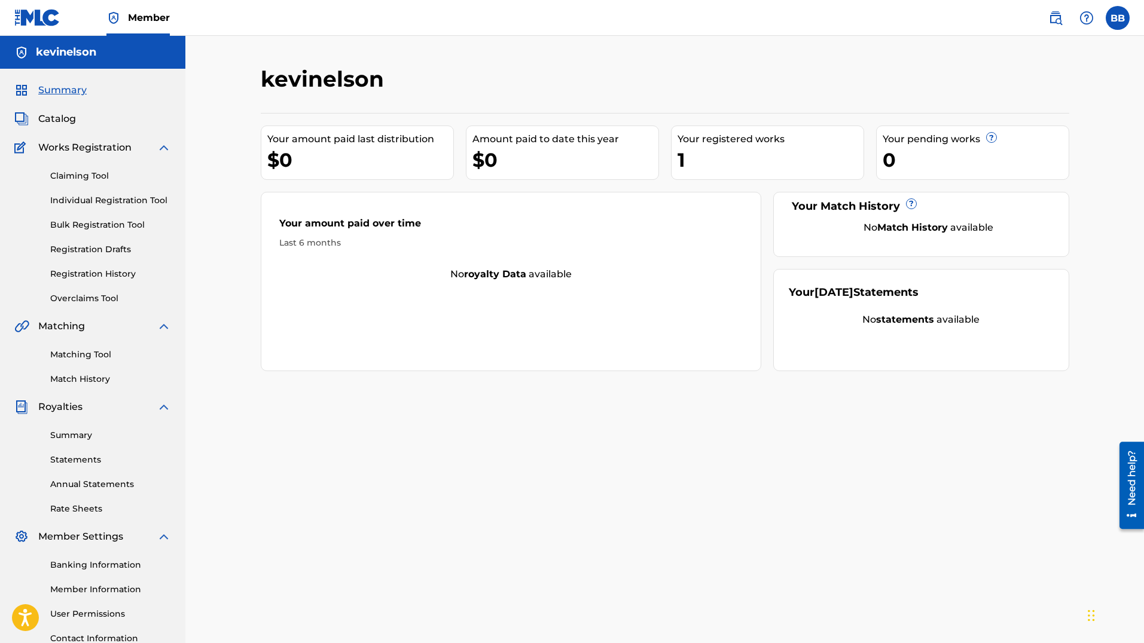
click at [1055, 29] on link at bounding box center [1055, 18] width 24 height 24
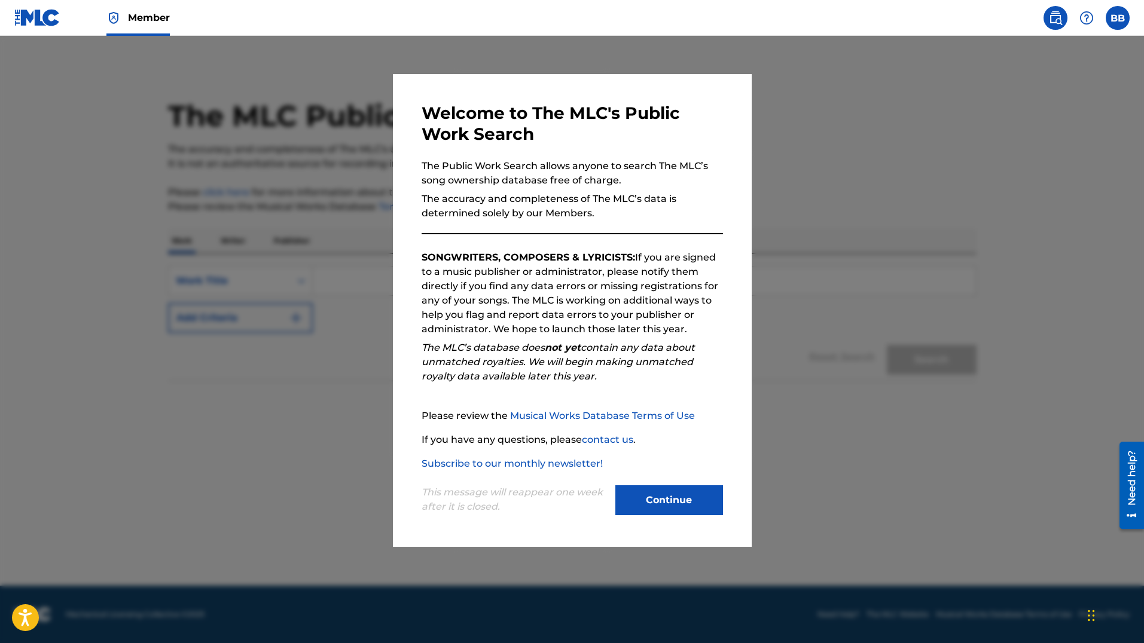
click at [652, 490] on button "Continue" at bounding box center [669, 500] width 108 height 30
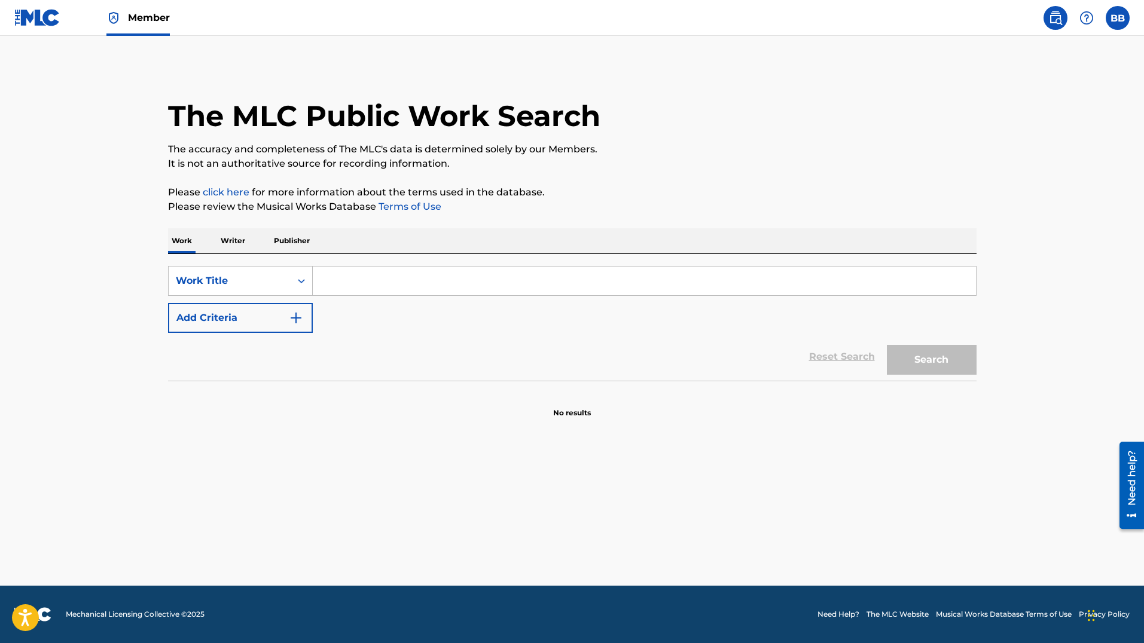
click at [56, 23] on img at bounding box center [37, 17] width 46 height 17
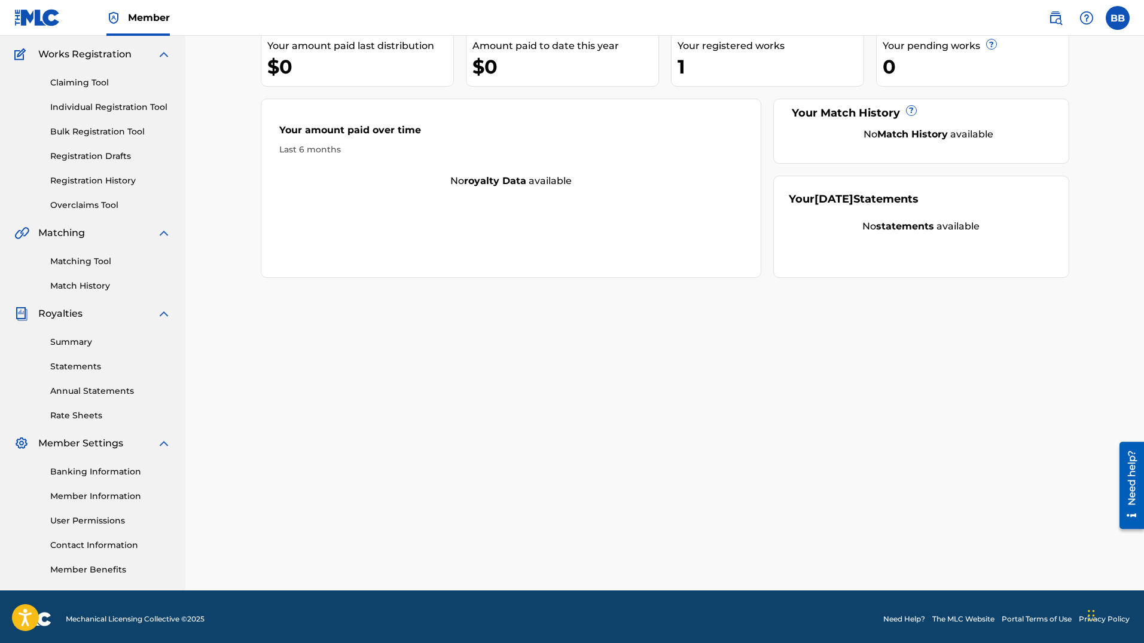
scroll to position [97, 0]
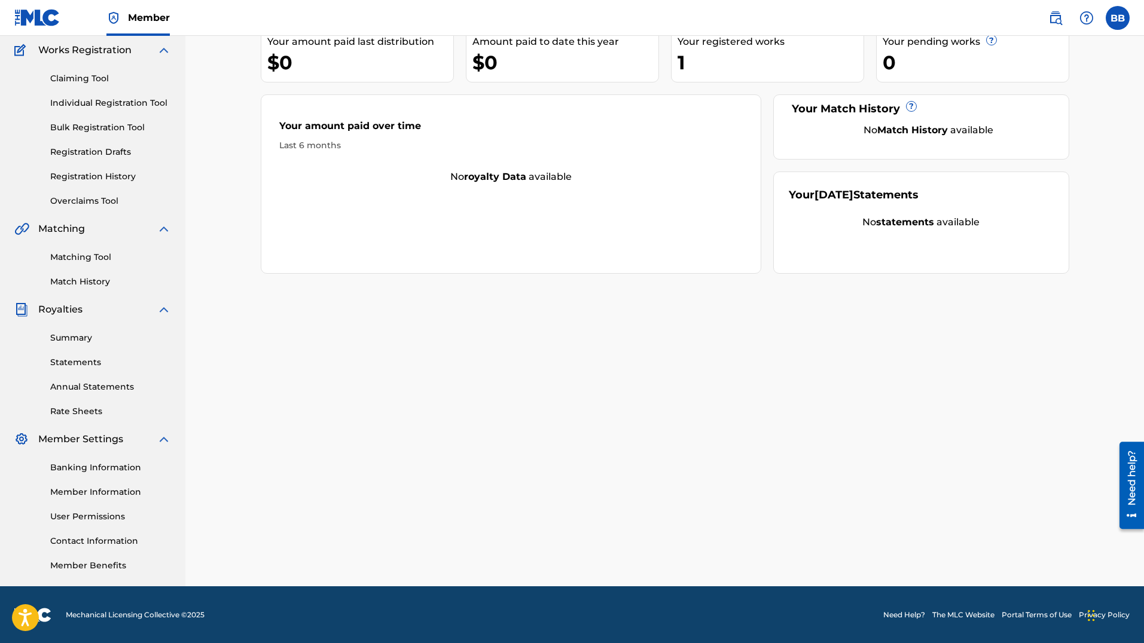
click at [1124, 495] on div "Need help?" at bounding box center [1131, 477] width 16 height 55
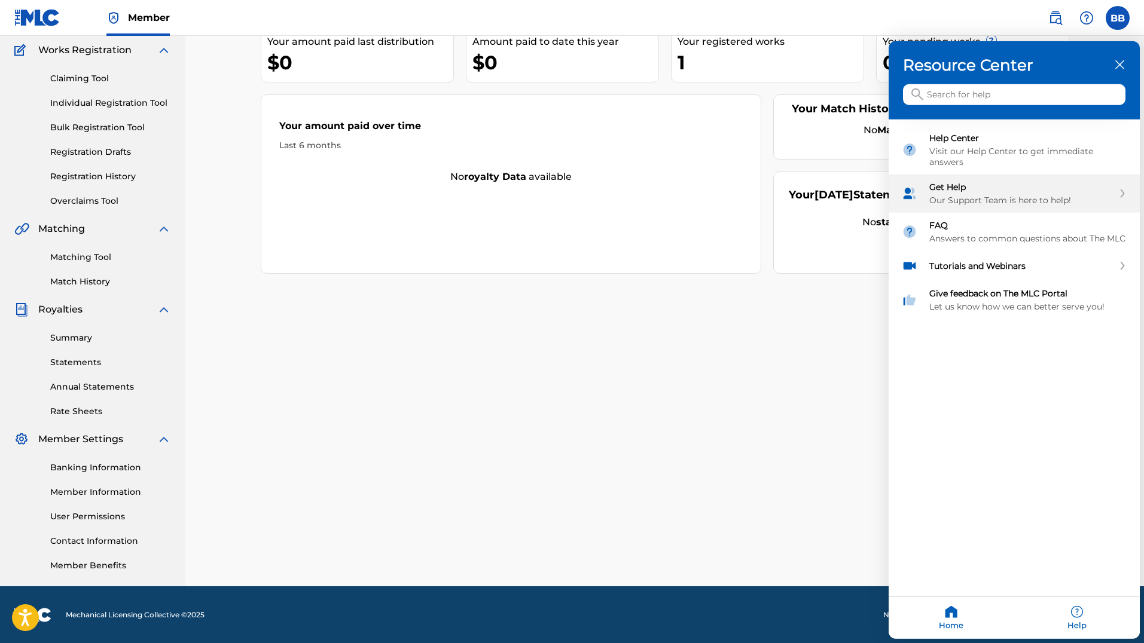
click at [1011, 197] on div "Our Support Team is here to help!" at bounding box center [1021, 200] width 184 height 11
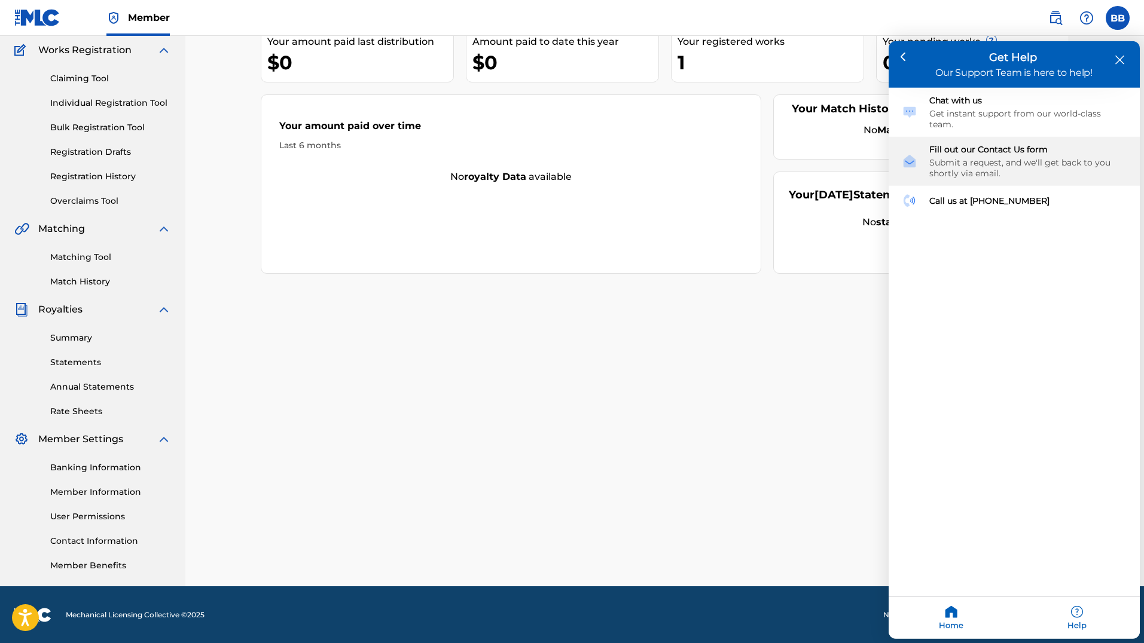
click at [1032, 160] on div "Submit a request, and we'll get back to you shortly via email." at bounding box center [1027, 168] width 197 height 22
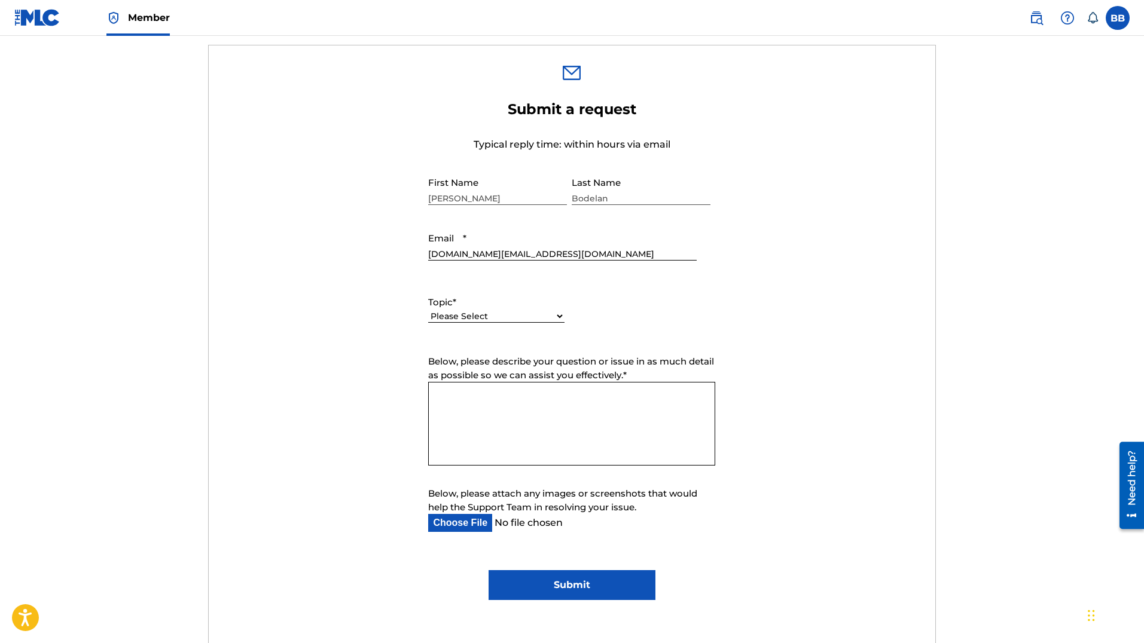
scroll to position [368, 0]
click at [511, 312] on select "Please Select I need help with my account I need help with managing my catalog …" at bounding box center [496, 316] width 136 height 13
select select "I need help with managing my catalog"
click at [428, 310] on select "Please Select I need help with my account I need help with managing my catalog …" at bounding box center [496, 316] width 136 height 13
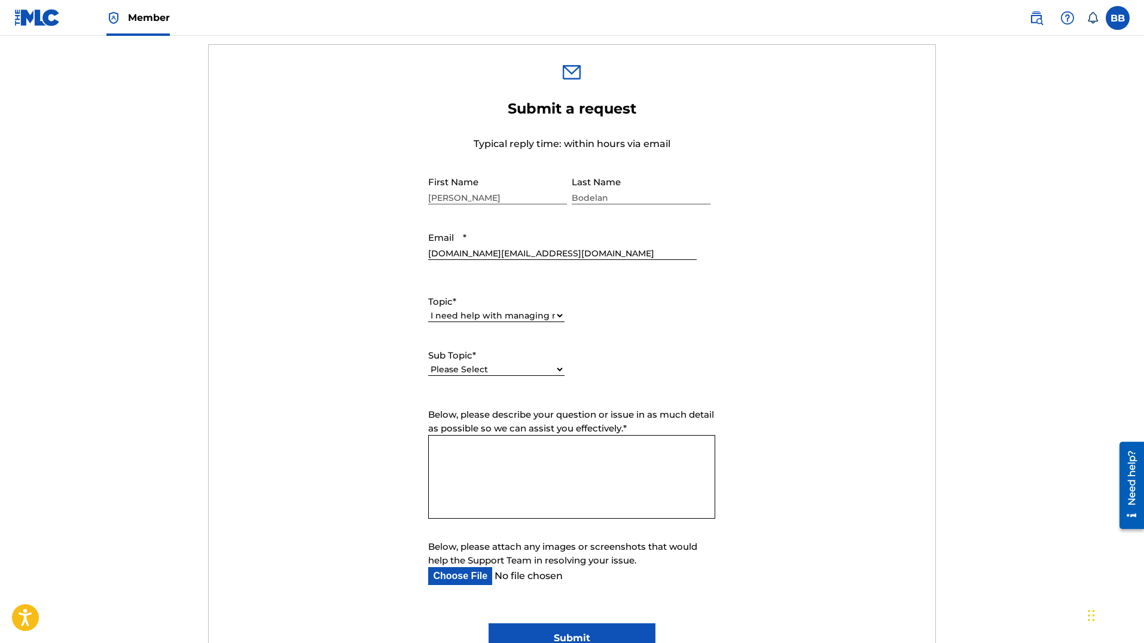
drag, startPoint x: 512, startPoint y: 320, endPoint x: 526, endPoint y: 367, distance: 48.0
click at [526, 367] on select "Please Select I need help with CWR I need help registering my work(s) in The ML…" at bounding box center [496, 370] width 136 height 13
select select "I need help with the Matching Tool"
click at [428, 364] on select "Please Select I need help with CWR I need help registering my work(s) in The ML…" at bounding box center [496, 370] width 136 height 13
click at [539, 468] on textarea "Below, please describe your question or issue in as much detail as possible so …" at bounding box center [571, 477] width 287 height 84
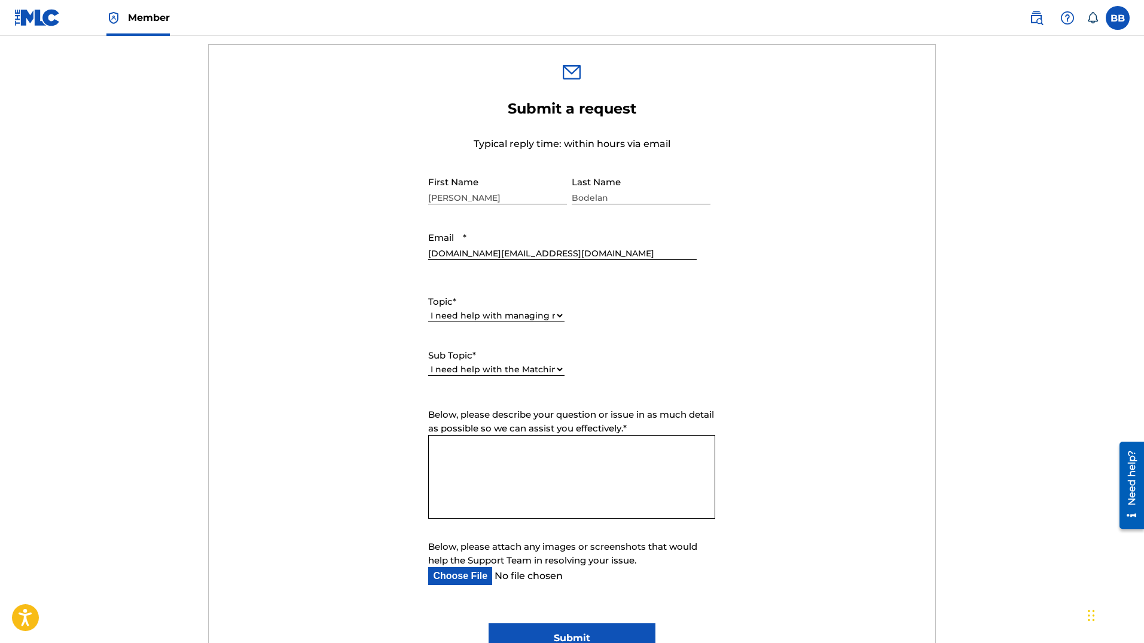
scroll to position [553, 0]
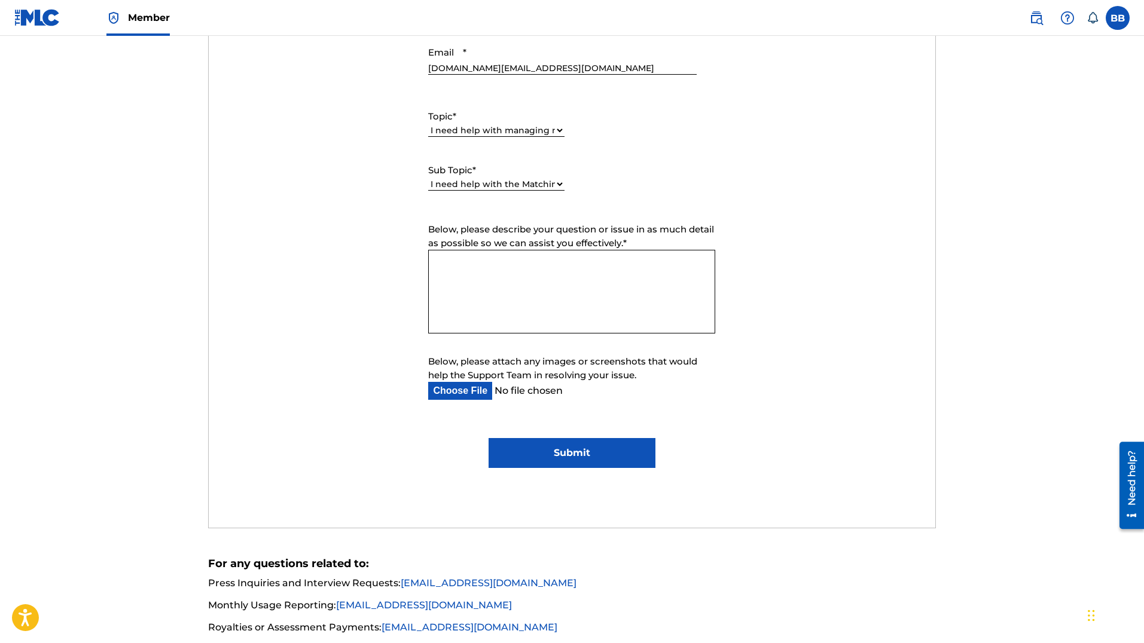
click at [559, 310] on textarea "Below, please describe your question or issue in as much detail as possible so …" at bounding box center [571, 292] width 287 height 84
paste textarea "Dear MLC Support Team, I am writing to report an issue with the Matching Tool. …"
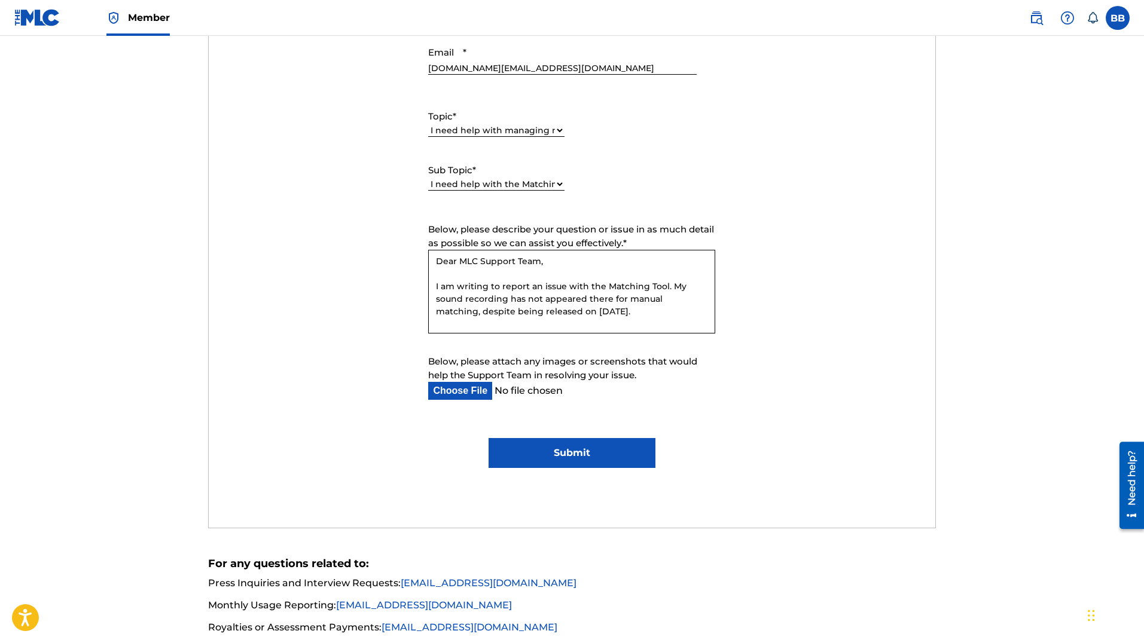
scroll to position [0, 0]
type textarea "Dear MLC Support Team, I am writing to report an issue with the Matching Tool. …"
click at [580, 453] on input "Submit" at bounding box center [571, 453] width 167 height 30
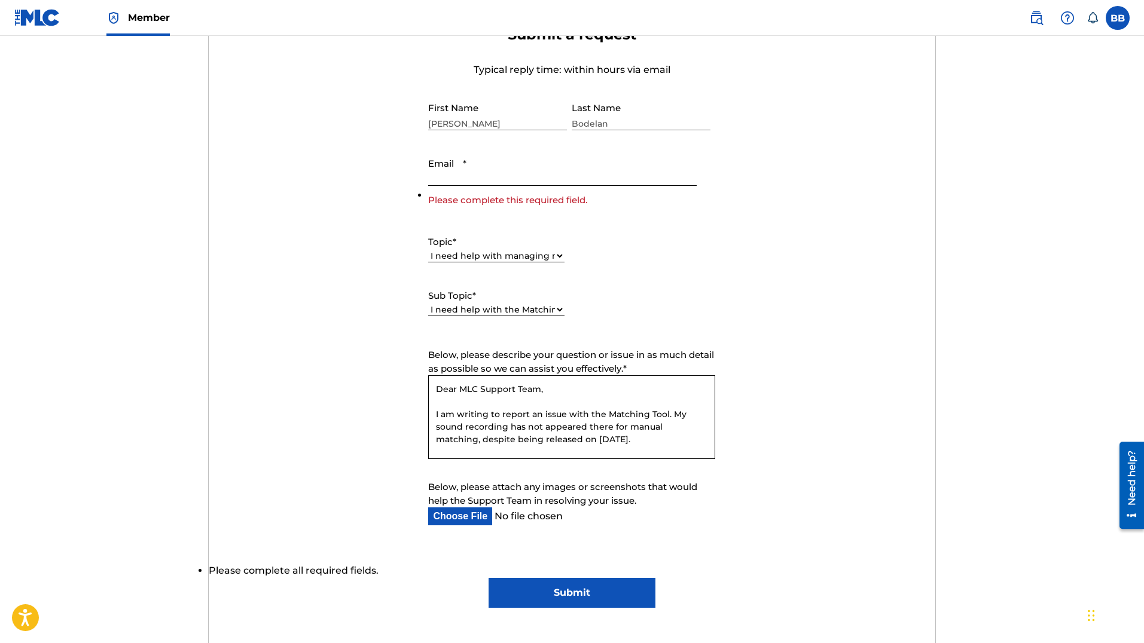
scroll to position [441, 0]
click at [584, 173] on input "Email *" at bounding box center [562, 169] width 268 height 34
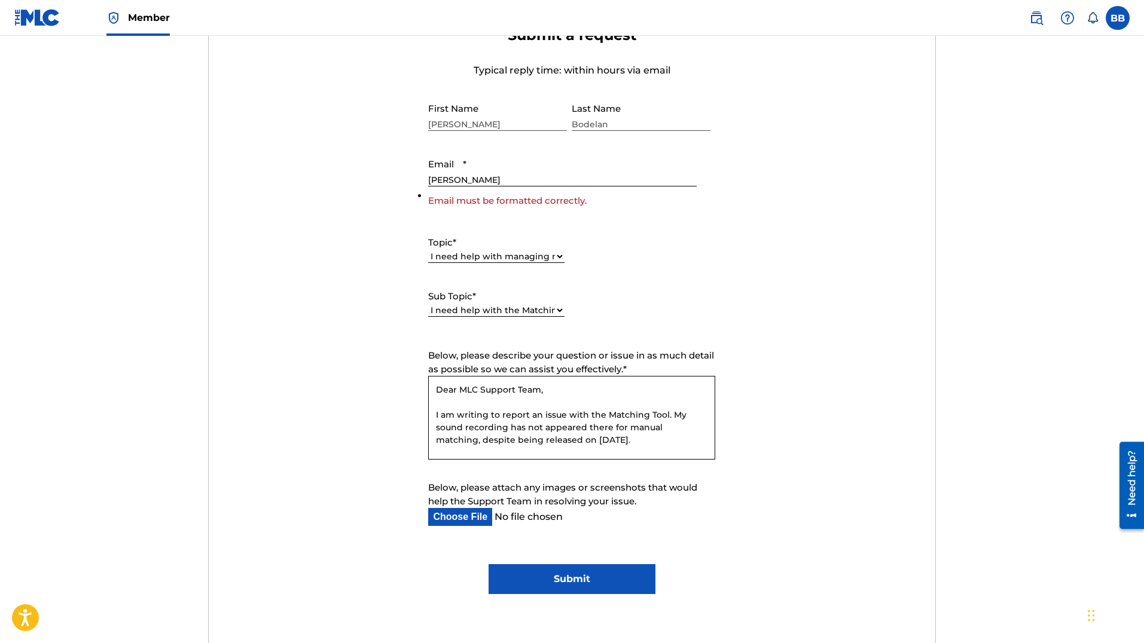
type input "[DOMAIN_NAME][EMAIL_ADDRESS][DOMAIN_NAME]"
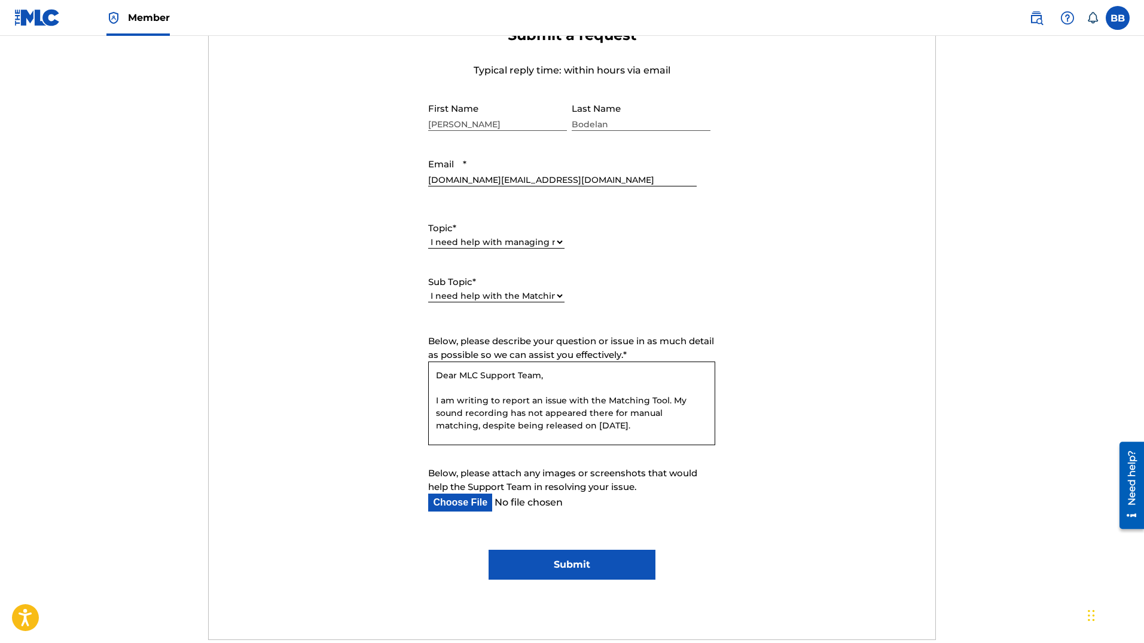
click at [569, 573] on input "Submit" at bounding box center [571, 565] width 167 height 30
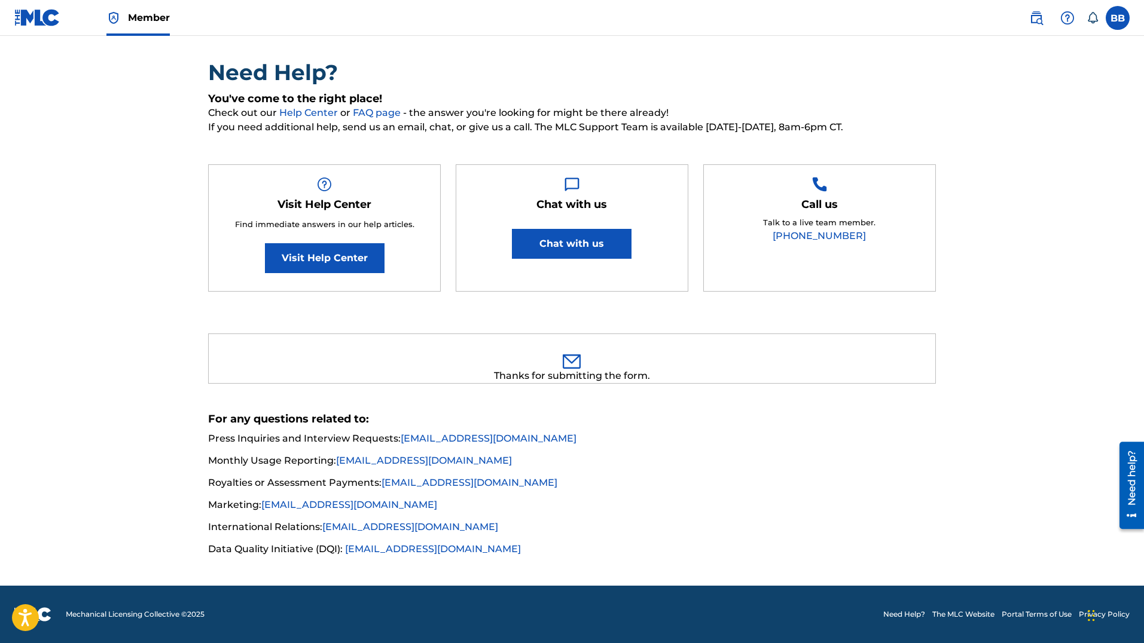
scroll to position [0, 0]
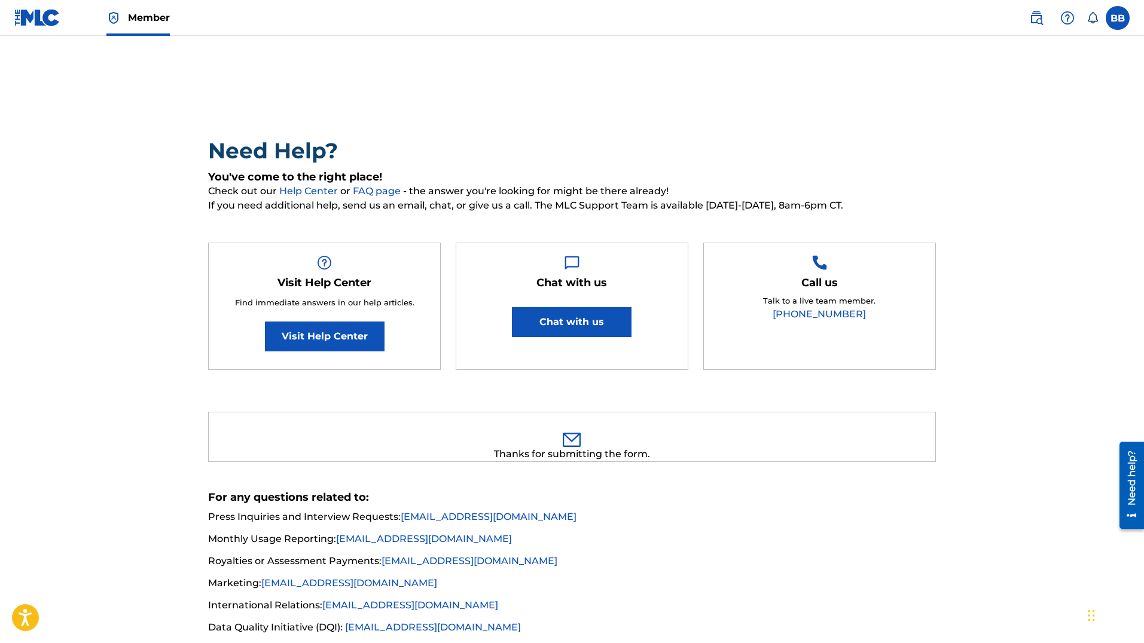
click at [50, 17] on img at bounding box center [37, 17] width 46 height 17
